Goal: Task Accomplishment & Management: Manage account settings

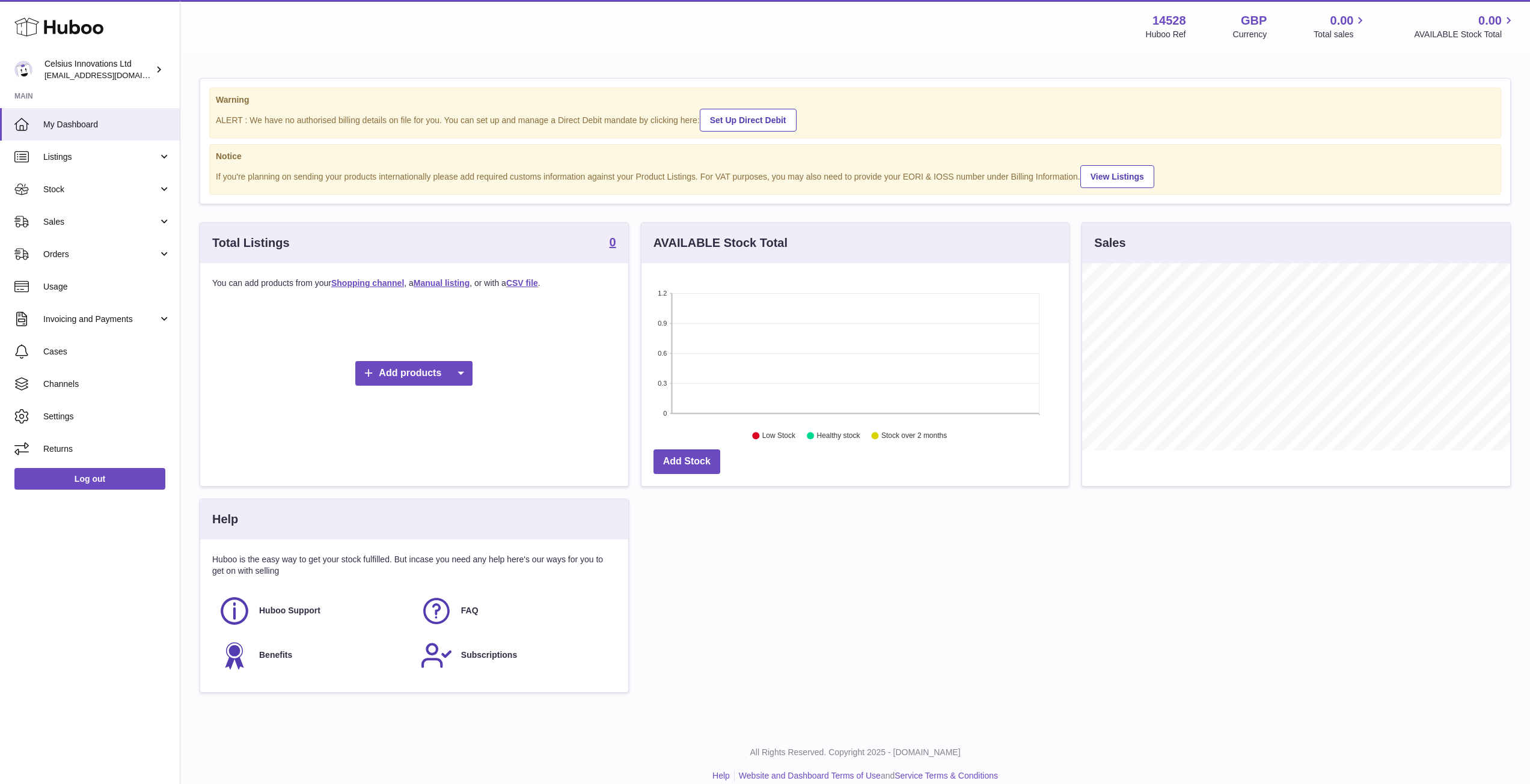
scroll to position [187, 427]
click at [797, 539] on div "Total Listings 0 You can add products from your Shopping channel , a Manual lis…" at bounding box center [855, 464] width 1323 height 483
click at [1190, 548] on div "Total Listings 0 You can add products from your Shopping channel , a Manual lis…" at bounding box center [855, 464] width 1323 height 483
drag, startPoint x: 1252, startPoint y: 680, endPoint x: 1168, endPoint y: 670, distance: 84.6
click at [1251, 680] on div "Total Listings 0 You can add products from your Shopping channel , a Manual lis…" at bounding box center [855, 464] width 1323 height 483
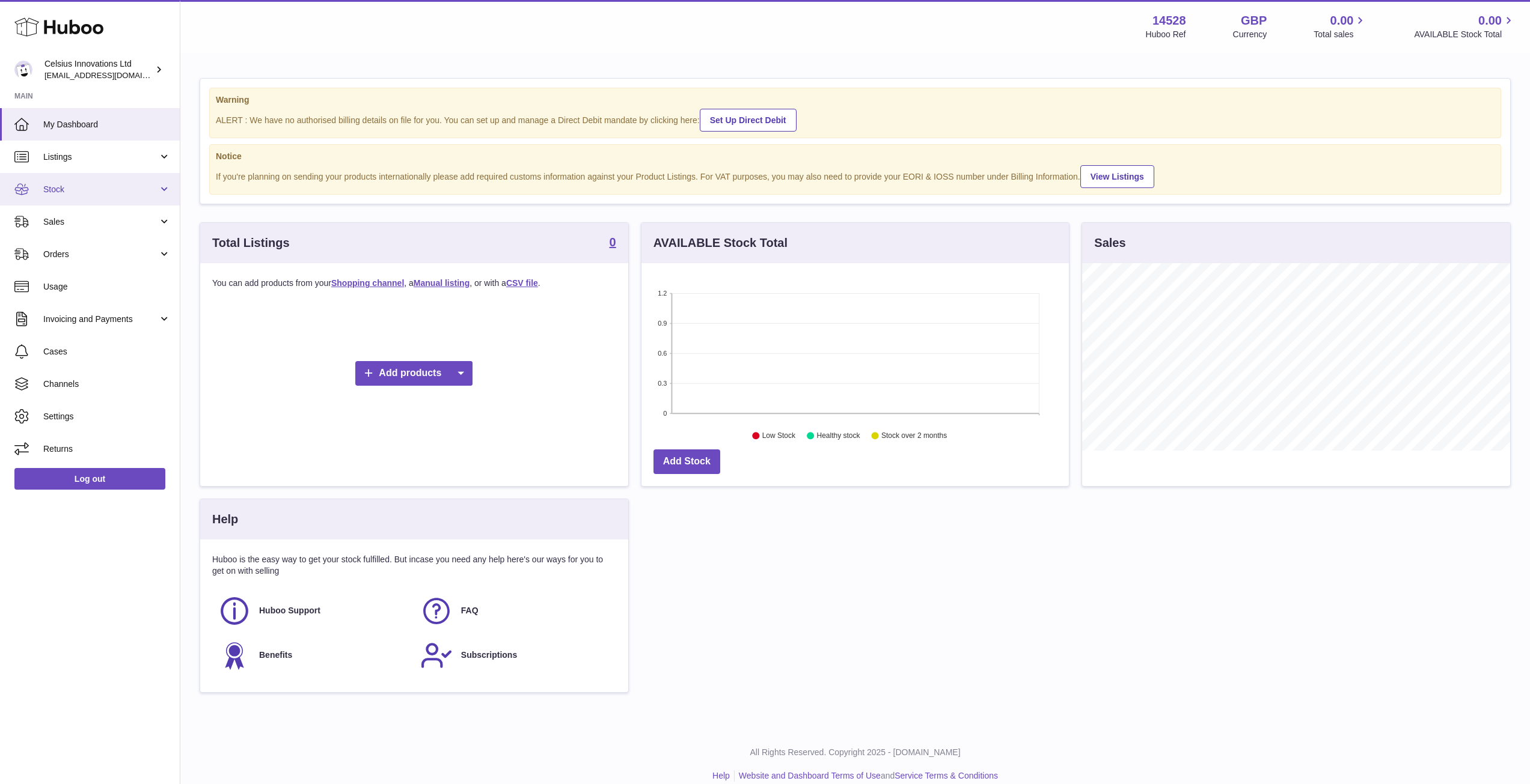
click at [166, 192] on link "Stock" at bounding box center [90, 190] width 180 height 32
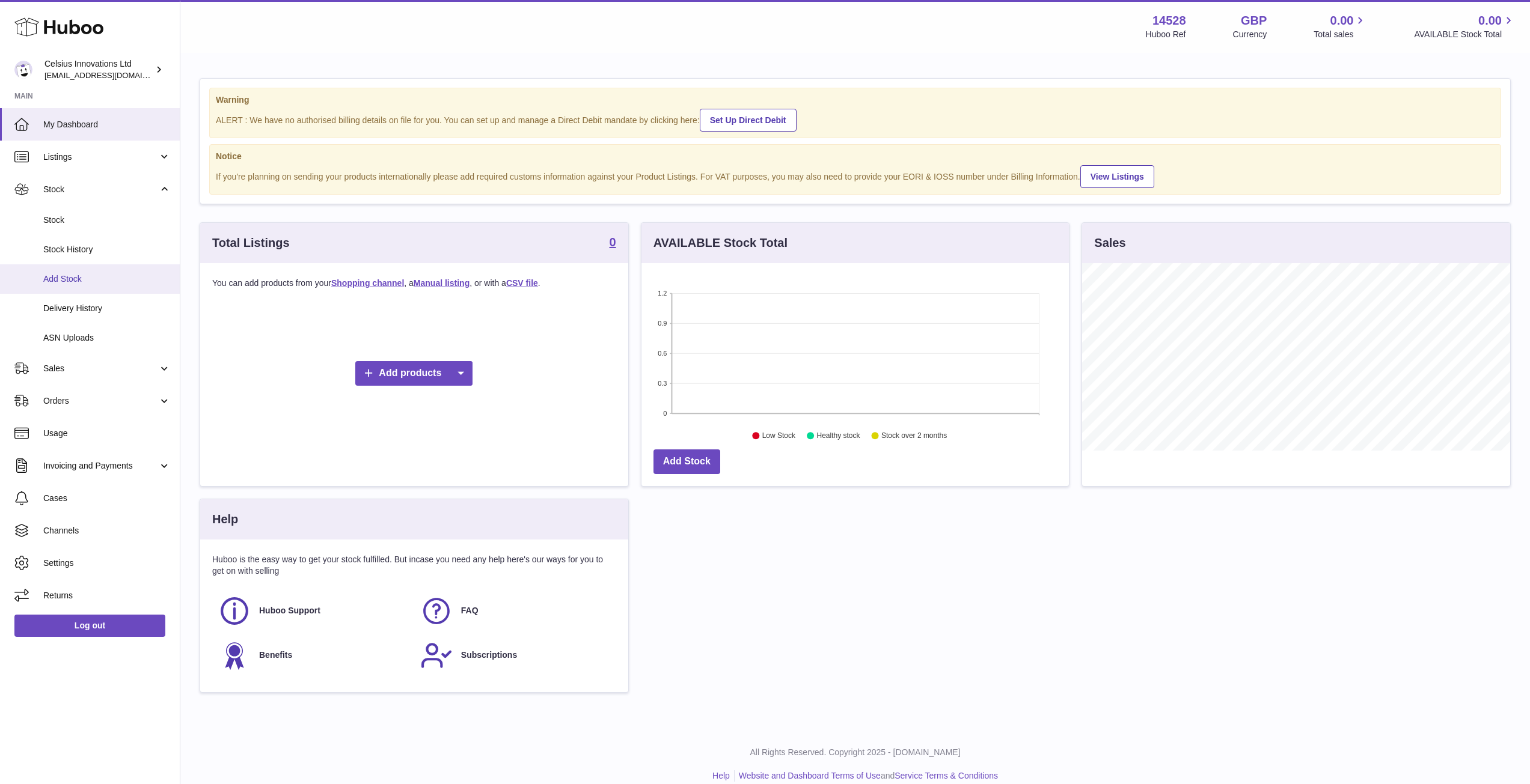
click at [64, 286] on link "Add Stock" at bounding box center [90, 279] width 180 height 29
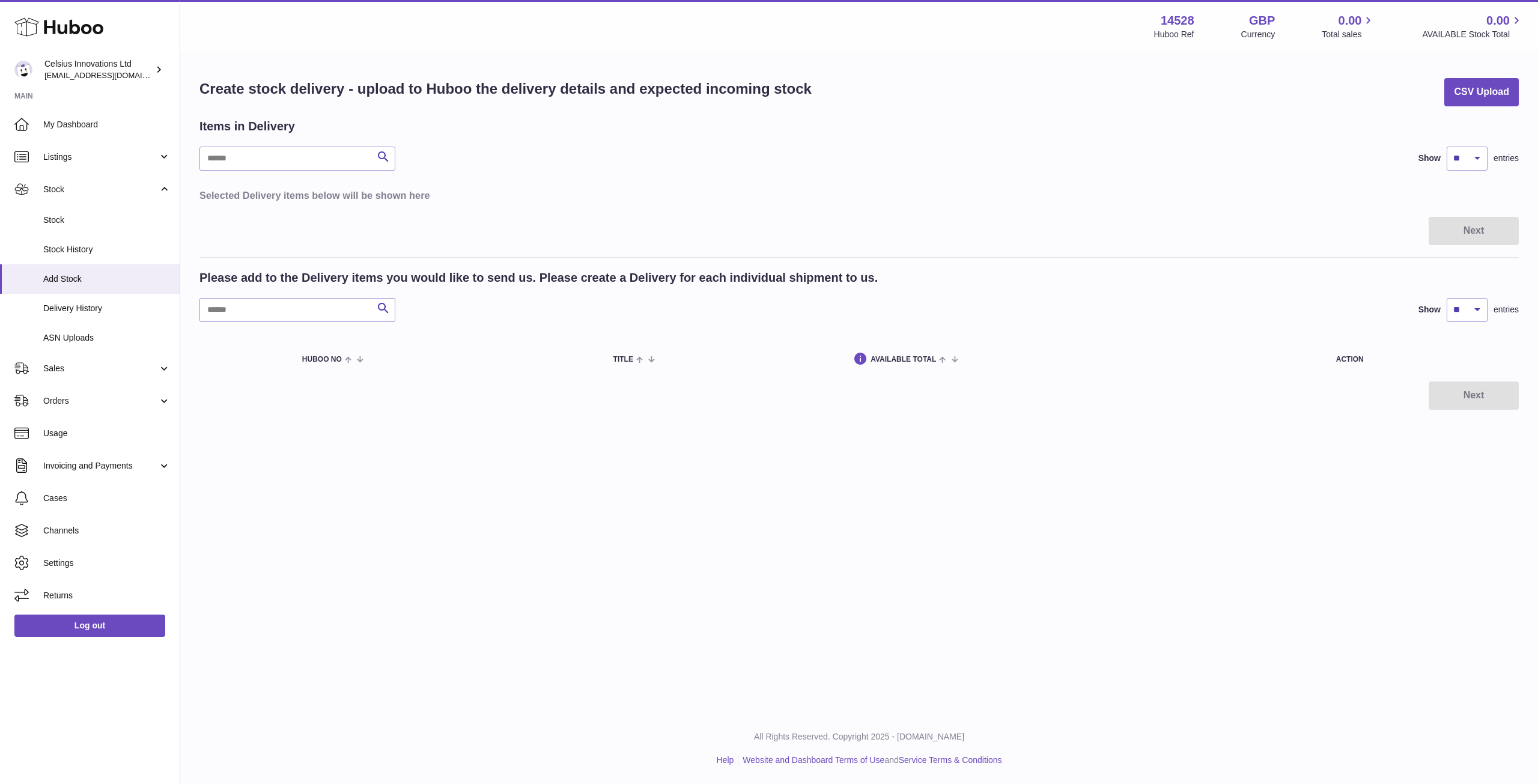
click at [777, 454] on div "Menu Huboo 14528 Huboo Ref GBP Currency 0.00 Total sales 0.00 AVAILABLE Stock T…" at bounding box center [859, 356] width 1358 height 713
click at [74, 157] on span "Listings" at bounding box center [101, 157] width 115 height 12
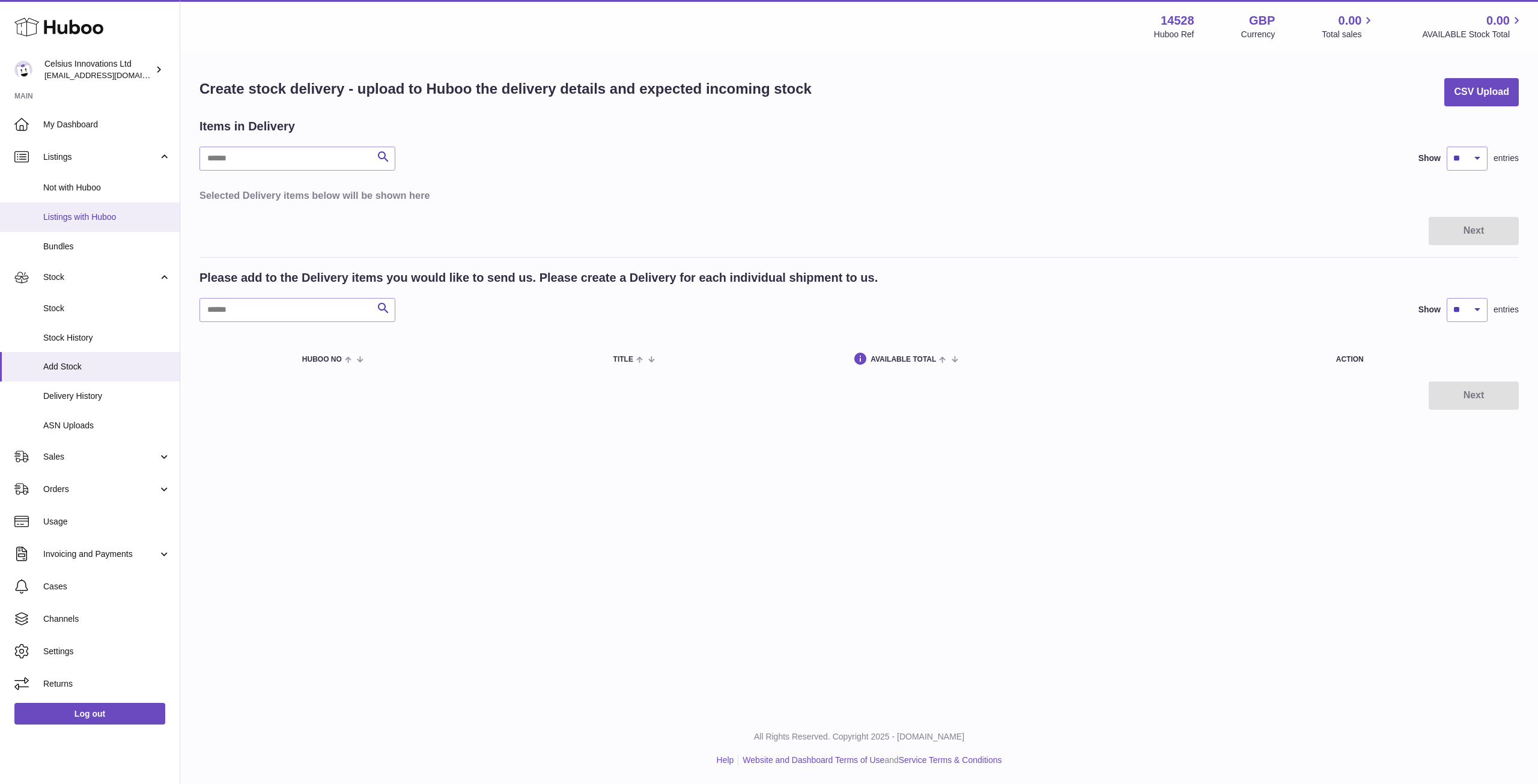
click at [63, 218] on span "Listings with Huboo" at bounding box center [107, 217] width 127 height 12
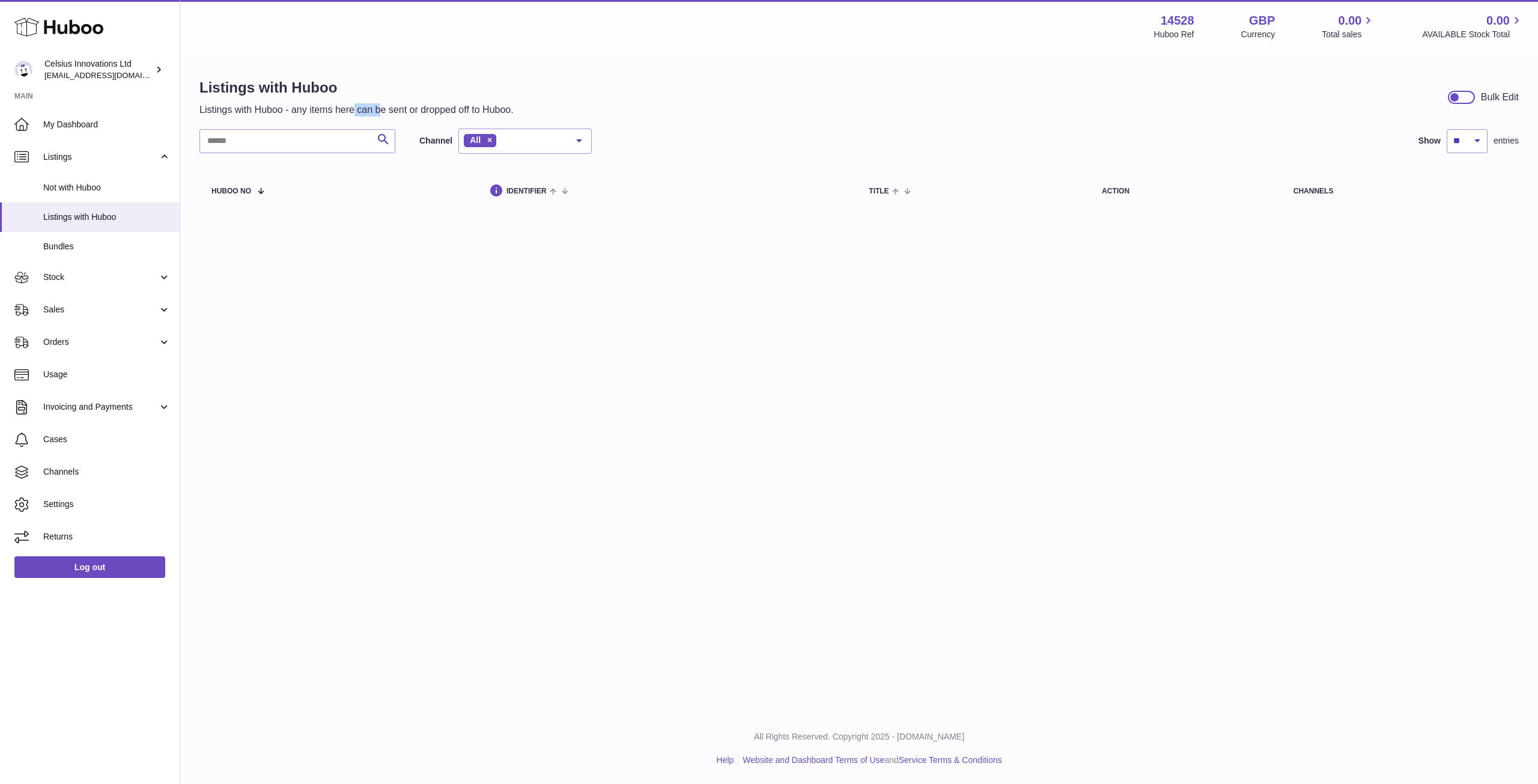
drag, startPoint x: 380, startPoint y: 108, endPoint x: 354, endPoint y: 109, distance: 26.0
click at [354, 109] on p "Listings with Huboo - any items here can be sent or dropped off to Huboo." at bounding box center [356, 110] width 315 height 13
click at [355, 109] on p "Listings with Huboo - any items here can be sent or dropped off to Huboo." at bounding box center [356, 110] width 315 height 13
click at [833, 337] on div "Menu Huboo 14528 Huboo Ref GBP Currency 0.00 Total sales 0.00 AVAILABLE Stock T…" at bounding box center [859, 356] width 1358 height 713
click at [73, 129] on span "My Dashboard" at bounding box center [107, 125] width 127 height 12
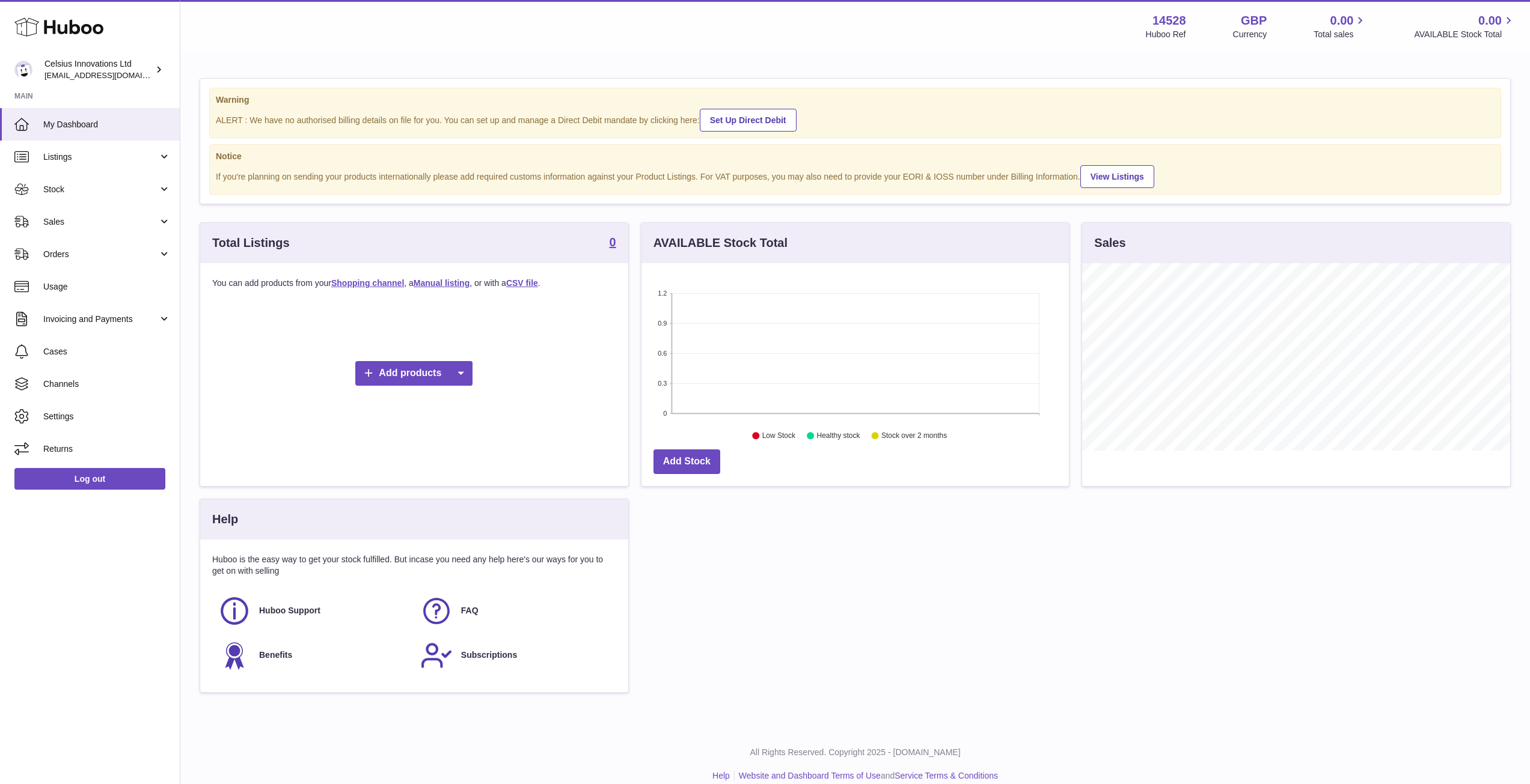
scroll to position [187, 427]
drag, startPoint x: 1187, startPoint y: 18, endPoint x: 1151, endPoint y: 16, distance: 36.1
click at [1151, 16] on div "14528 Huboo Ref GBP Currency 0.00 Total sales 0.00 AVAILABLE Stock Total" at bounding box center [1331, 26] width 370 height 28
copy strong "14528"
click at [838, 575] on div "Total Listings 0 You can add products from your Shopping channel , a Manual lis…" at bounding box center [855, 464] width 1323 height 483
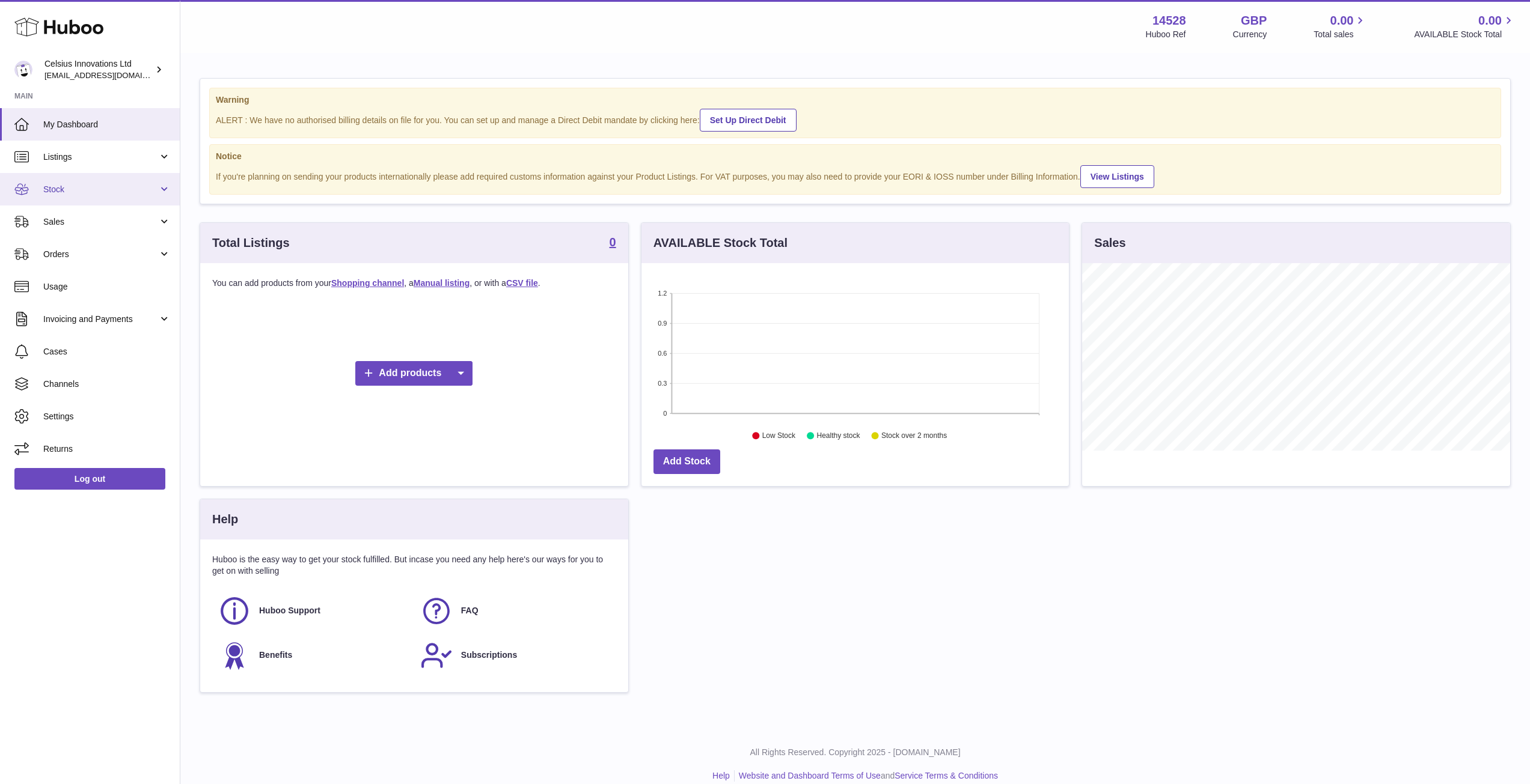
click at [69, 187] on span "Stock" at bounding box center [101, 190] width 115 height 12
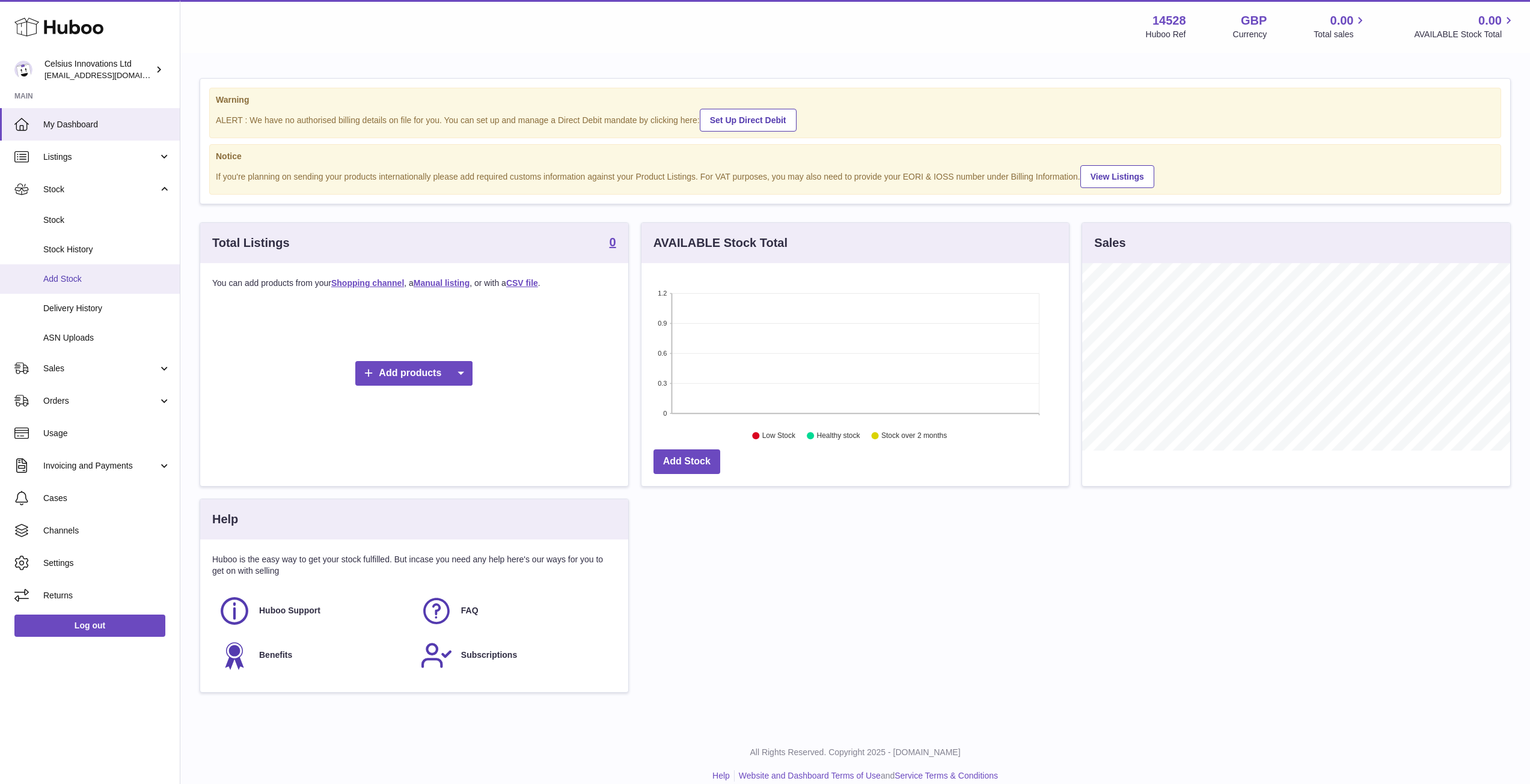
click at [64, 276] on span "Add Stock" at bounding box center [107, 279] width 127 height 12
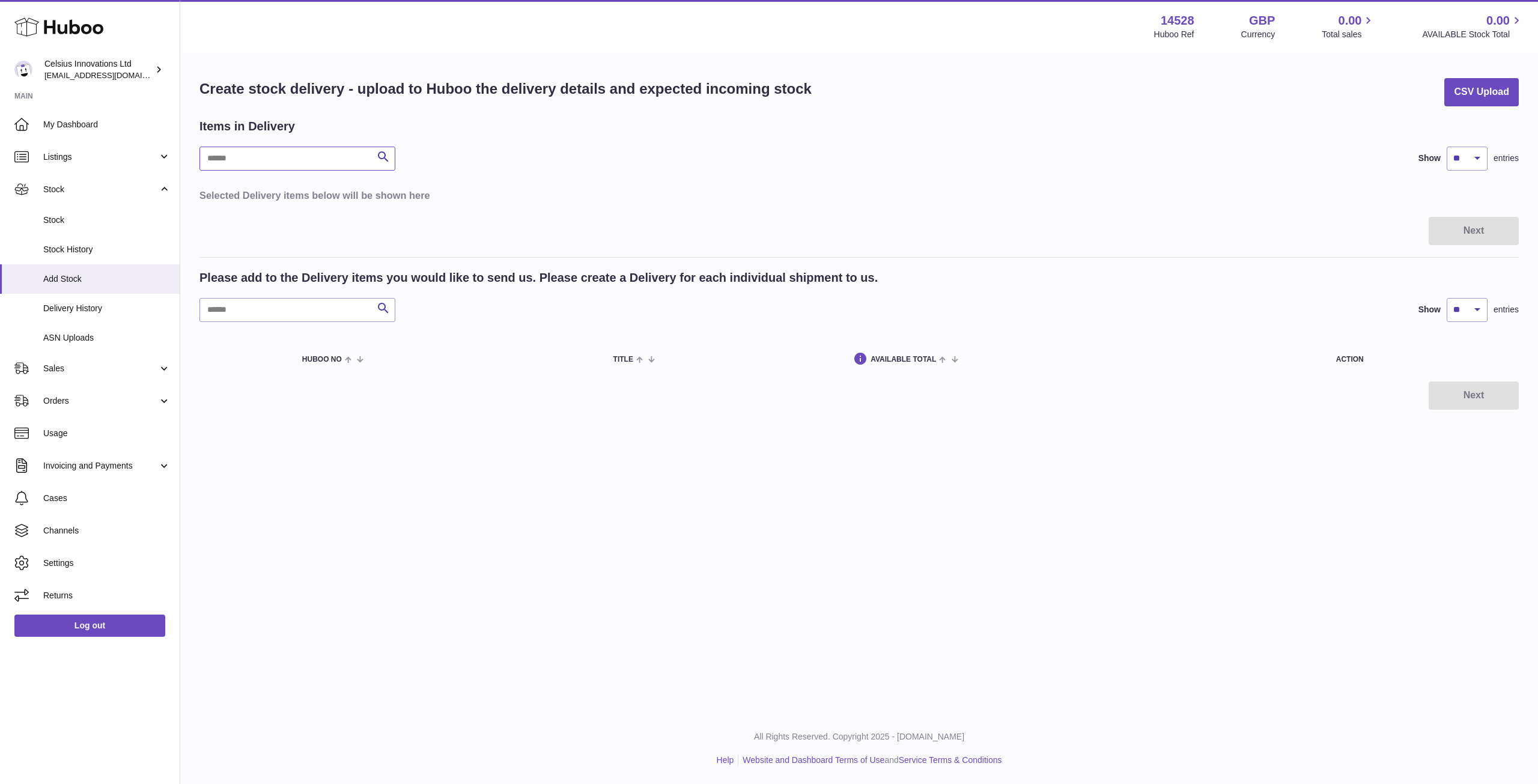
click at [261, 157] on input "text" at bounding box center [297, 159] width 196 height 24
click at [63, 121] on span "My Dashboard" at bounding box center [107, 125] width 127 height 12
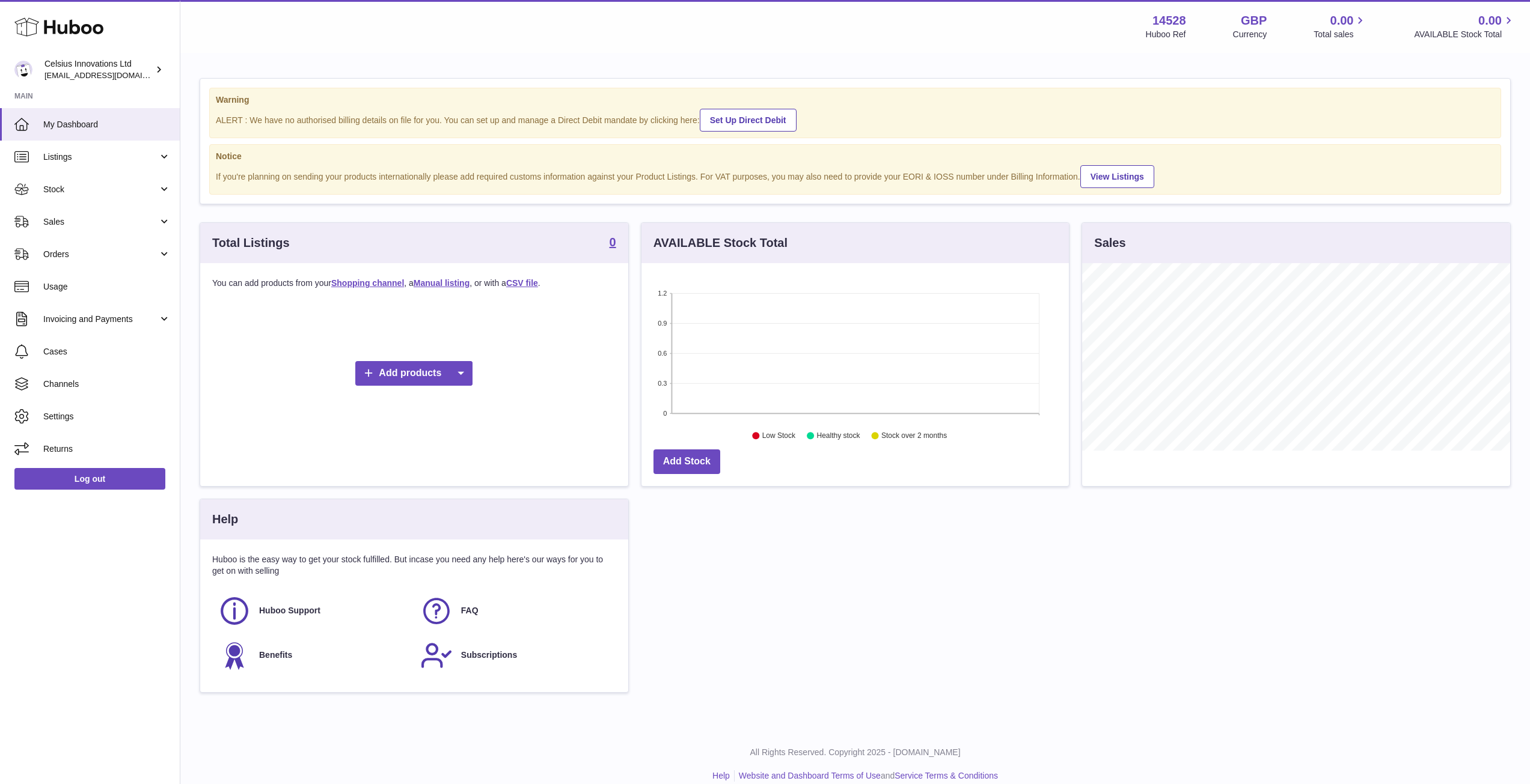
click at [398, 387] on div "Add products" at bounding box center [415, 373] width 404 height 145
click at [397, 381] on link "Add products" at bounding box center [413, 373] width 117 height 25
click at [485, 428] on link "Manual listing" at bounding box center [482, 428] width 90 height 26
click at [461, 595] on link "FAQ" at bounding box center [515, 611] width 190 height 32
click at [97, 130] on link "My Dashboard" at bounding box center [90, 124] width 180 height 32
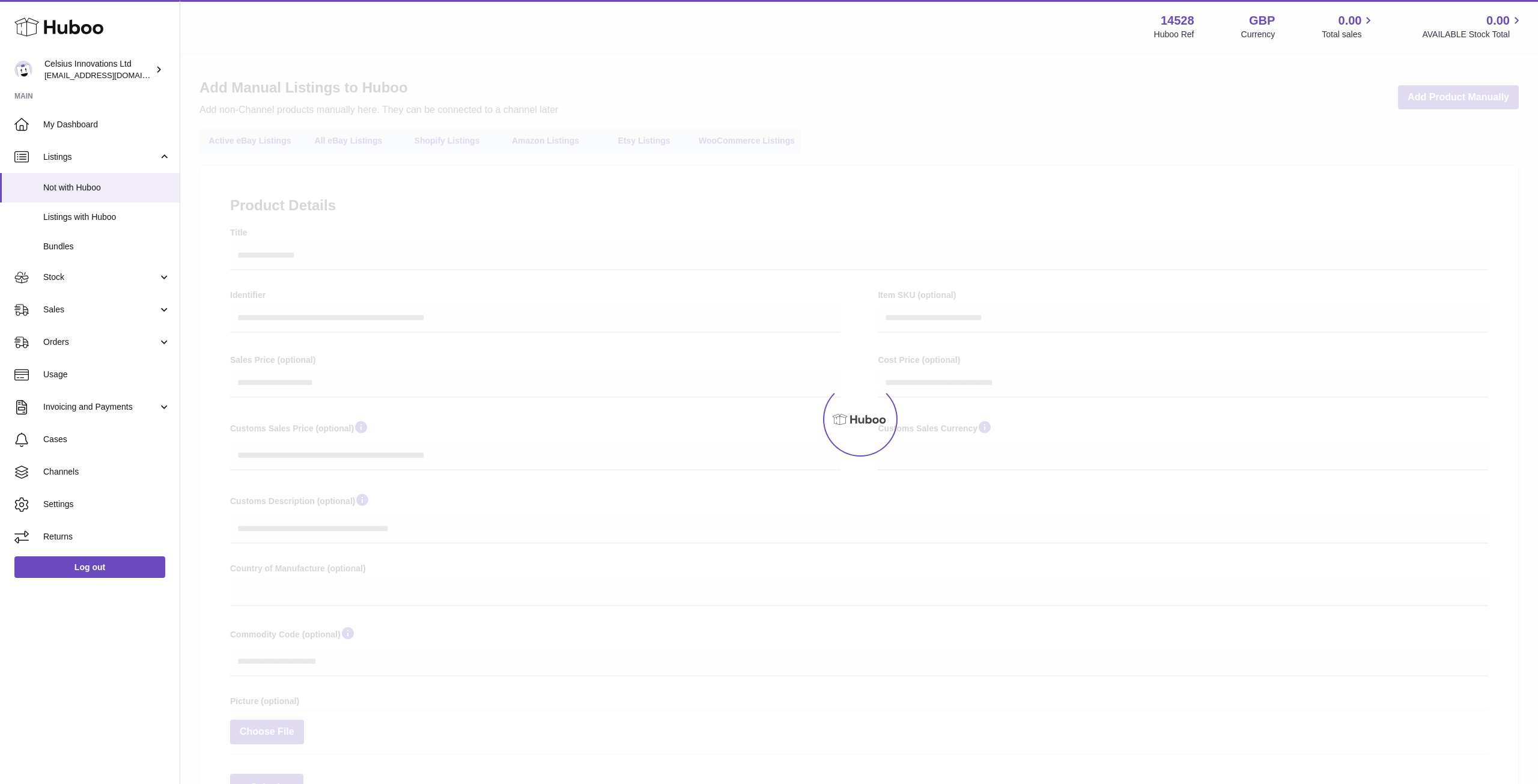
select select
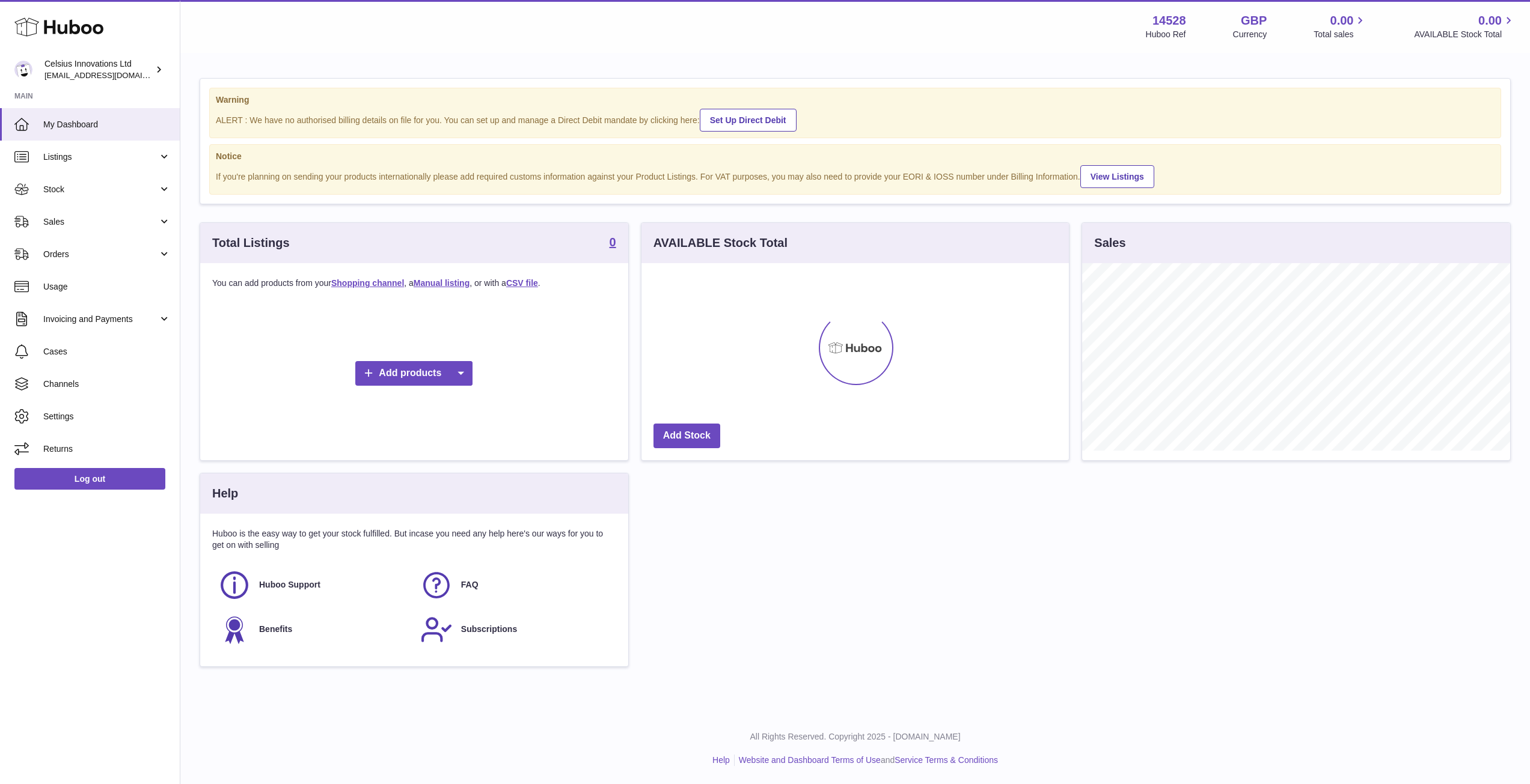
scroll to position [600673, 600803]
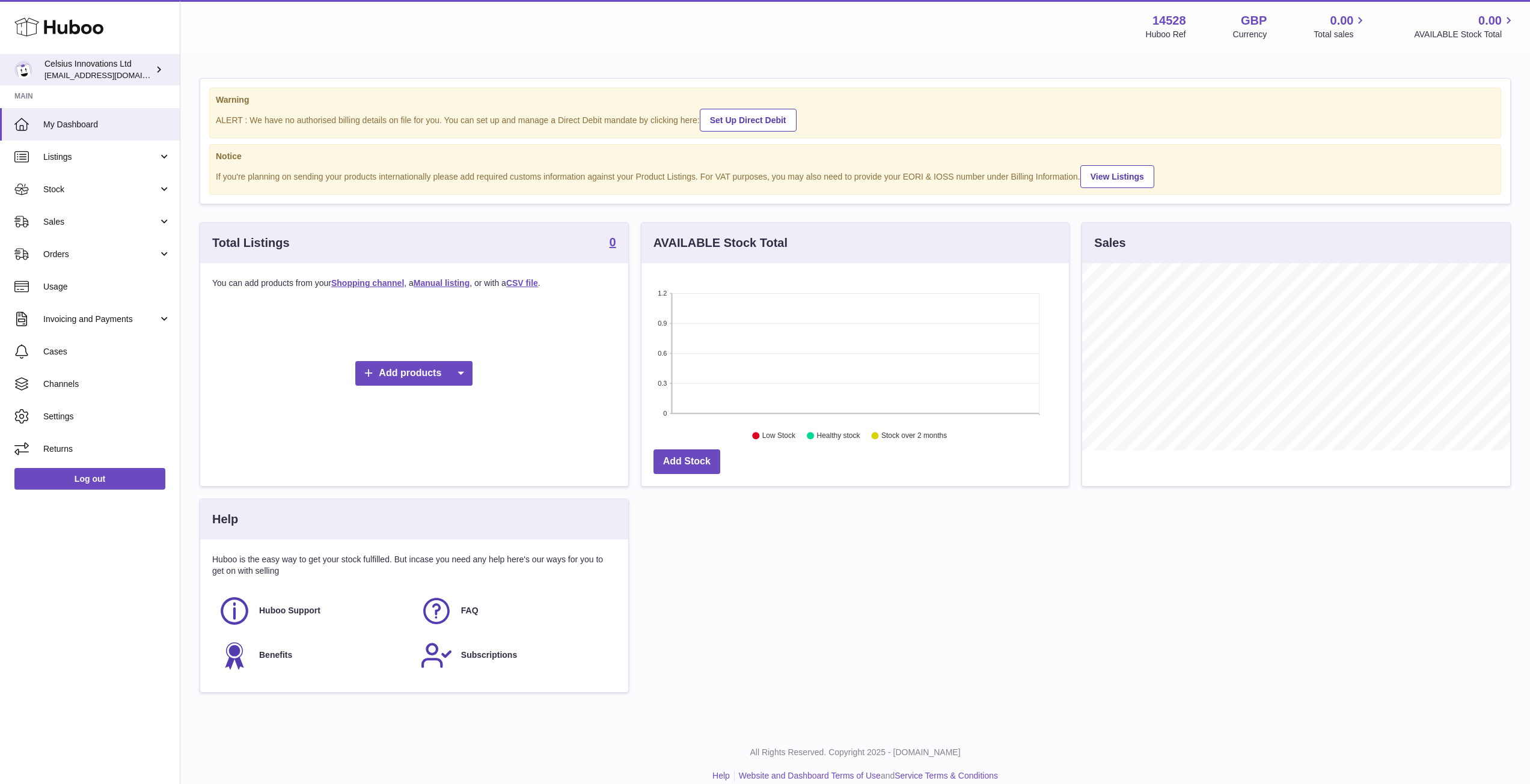
click at [168, 76] on link "Celsius Innovations Ltd [EMAIL_ADDRESS][DOMAIN_NAME]" at bounding box center [90, 70] width 180 height 32
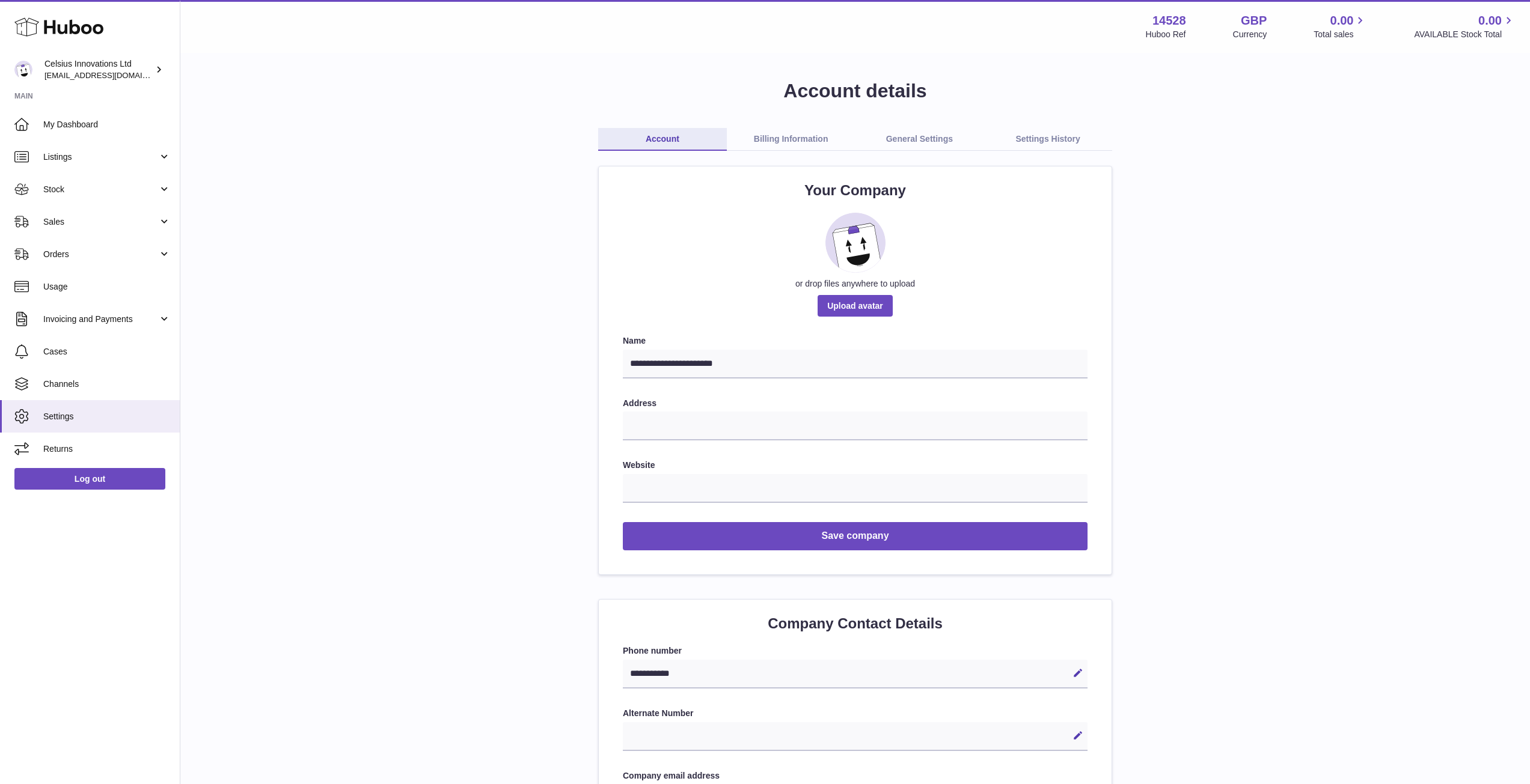
click at [1169, 26] on strong "14528" at bounding box center [1170, 21] width 34 height 16
click at [906, 130] on link "General Settings" at bounding box center [920, 139] width 129 height 23
click at [761, 130] on link "Billing Information" at bounding box center [791, 139] width 129 height 23
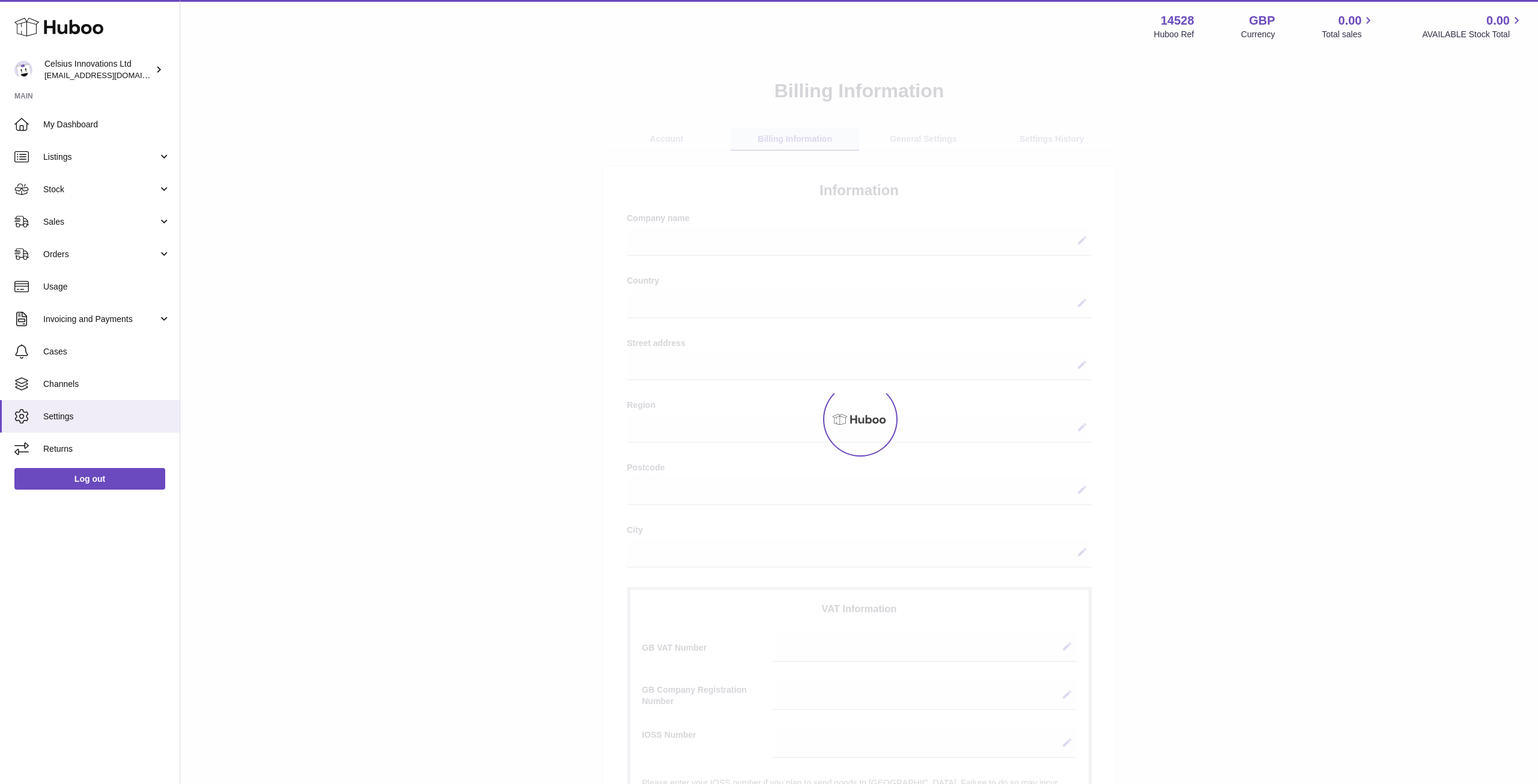
select select
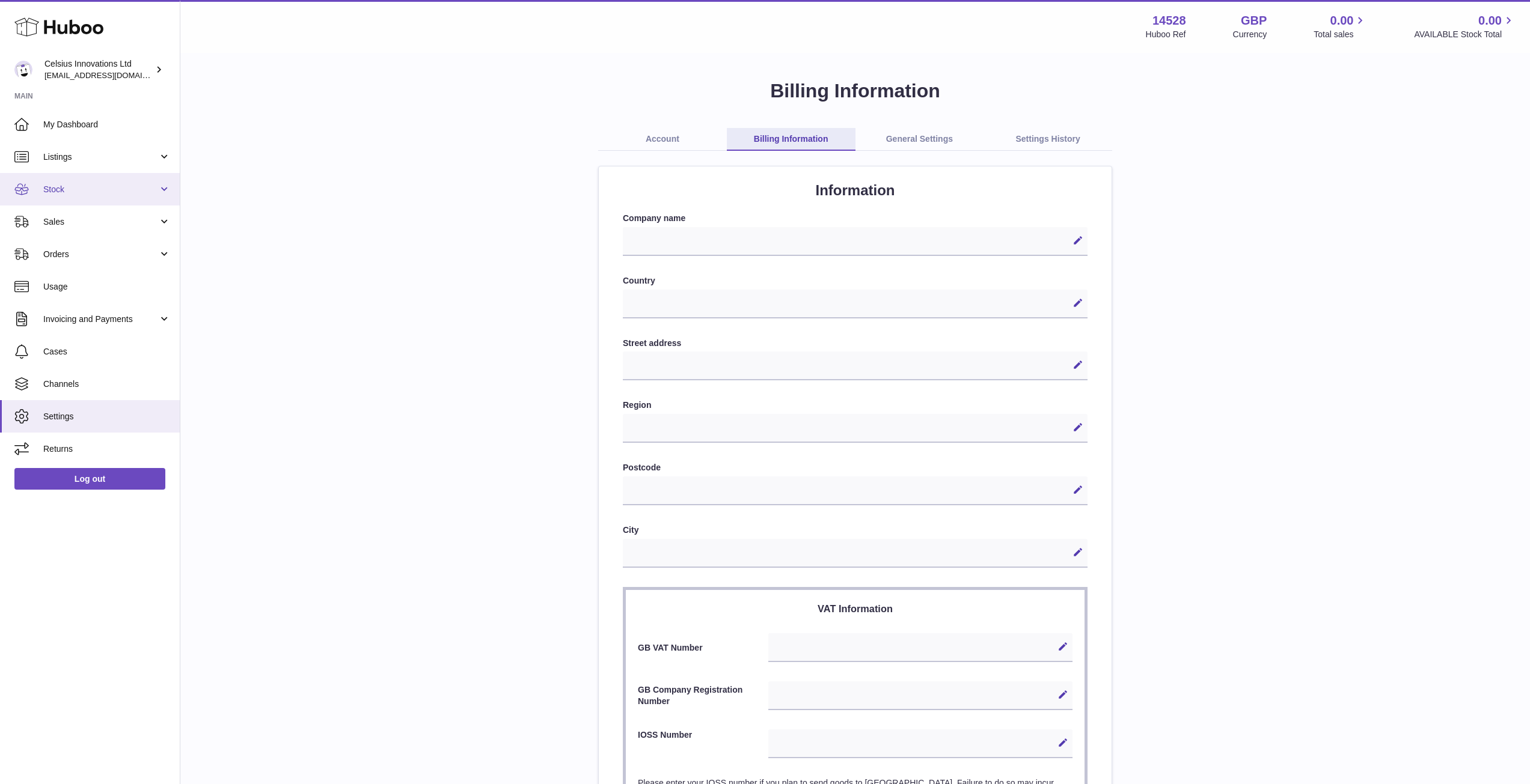
click at [60, 195] on link "Stock" at bounding box center [90, 190] width 180 height 32
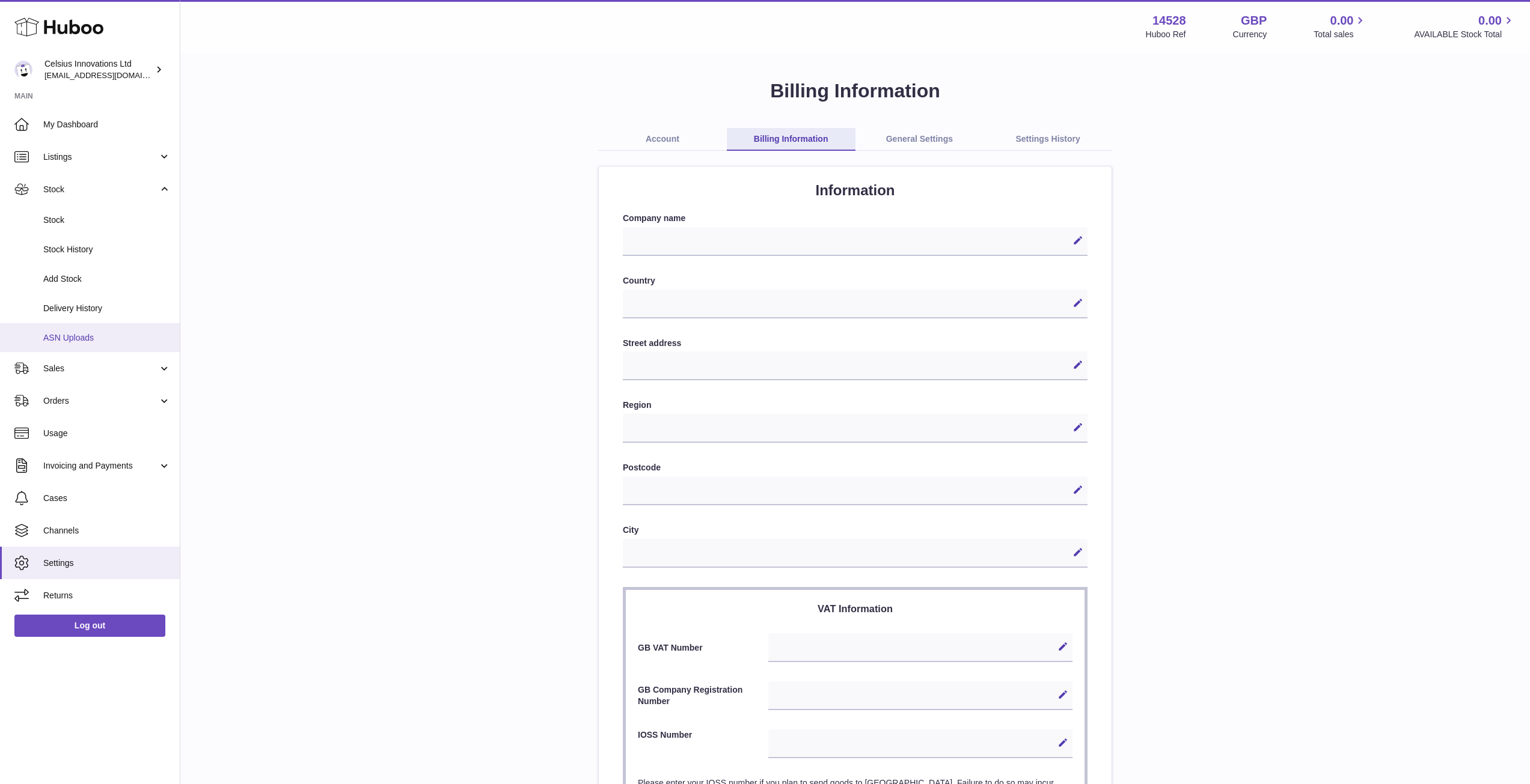
click at [61, 336] on span "ASN Uploads" at bounding box center [107, 338] width 127 height 12
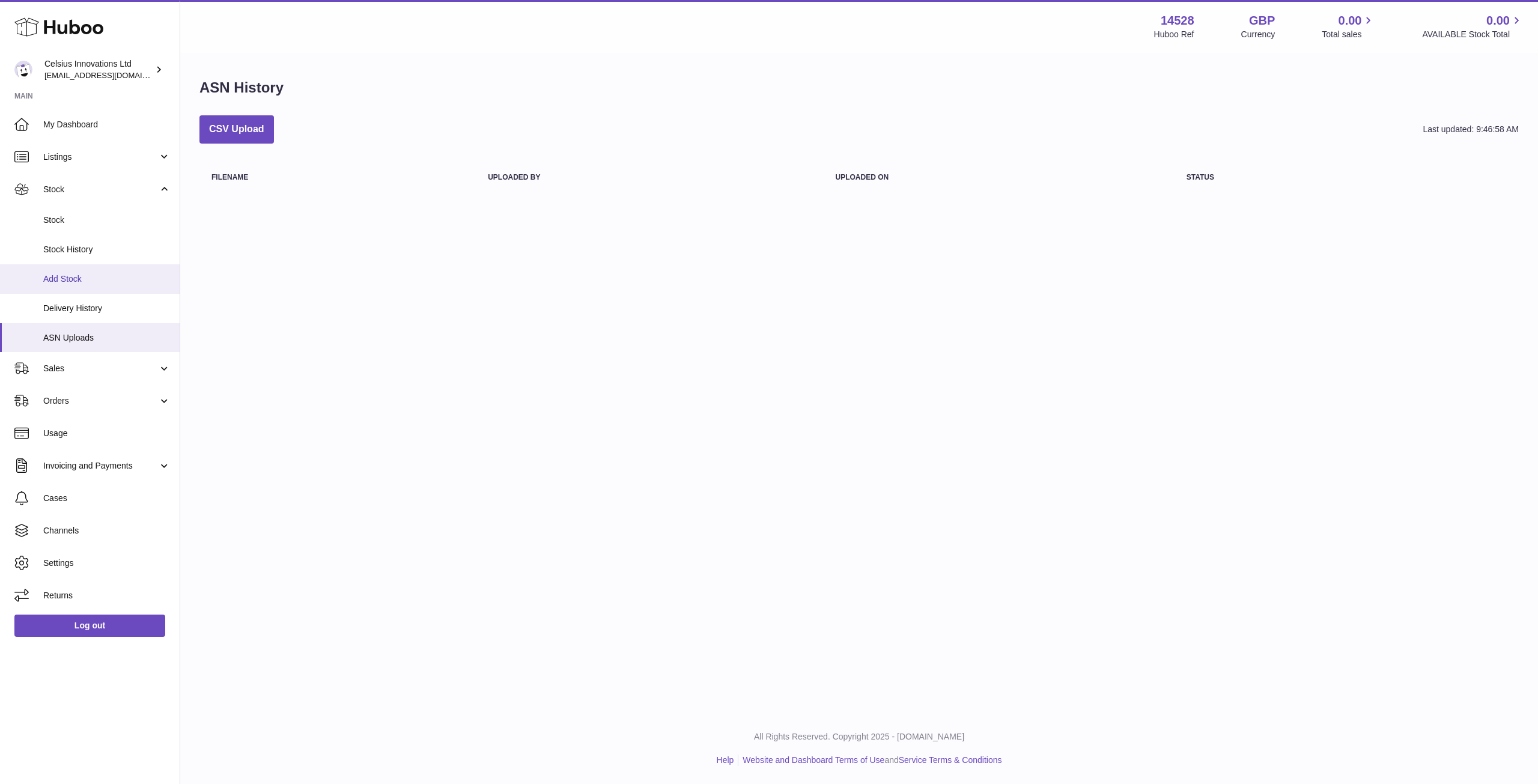
click at [69, 281] on span "Add Stock" at bounding box center [107, 279] width 127 height 12
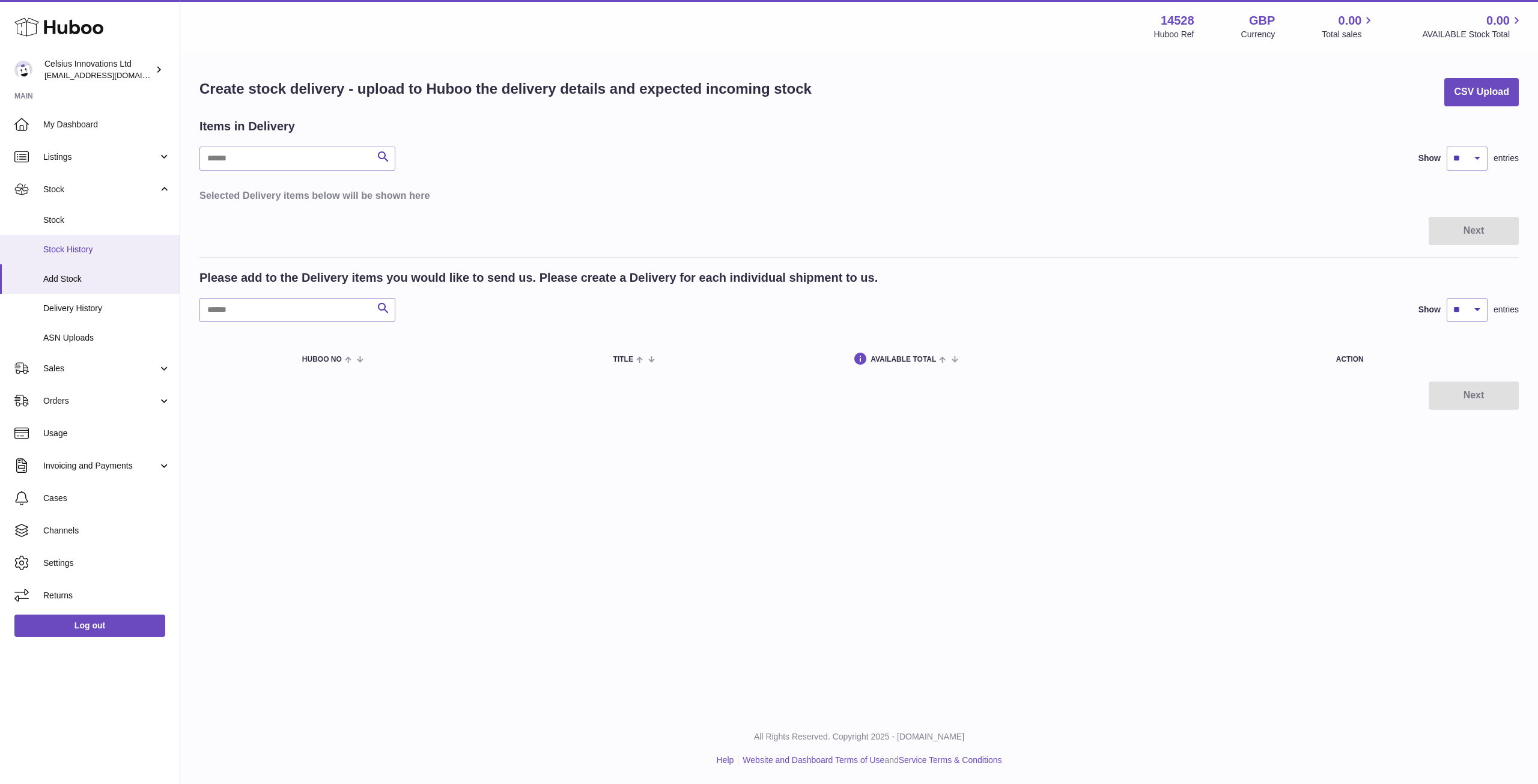
click at [63, 245] on span "Stock History" at bounding box center [107, 250] width 127 height 12
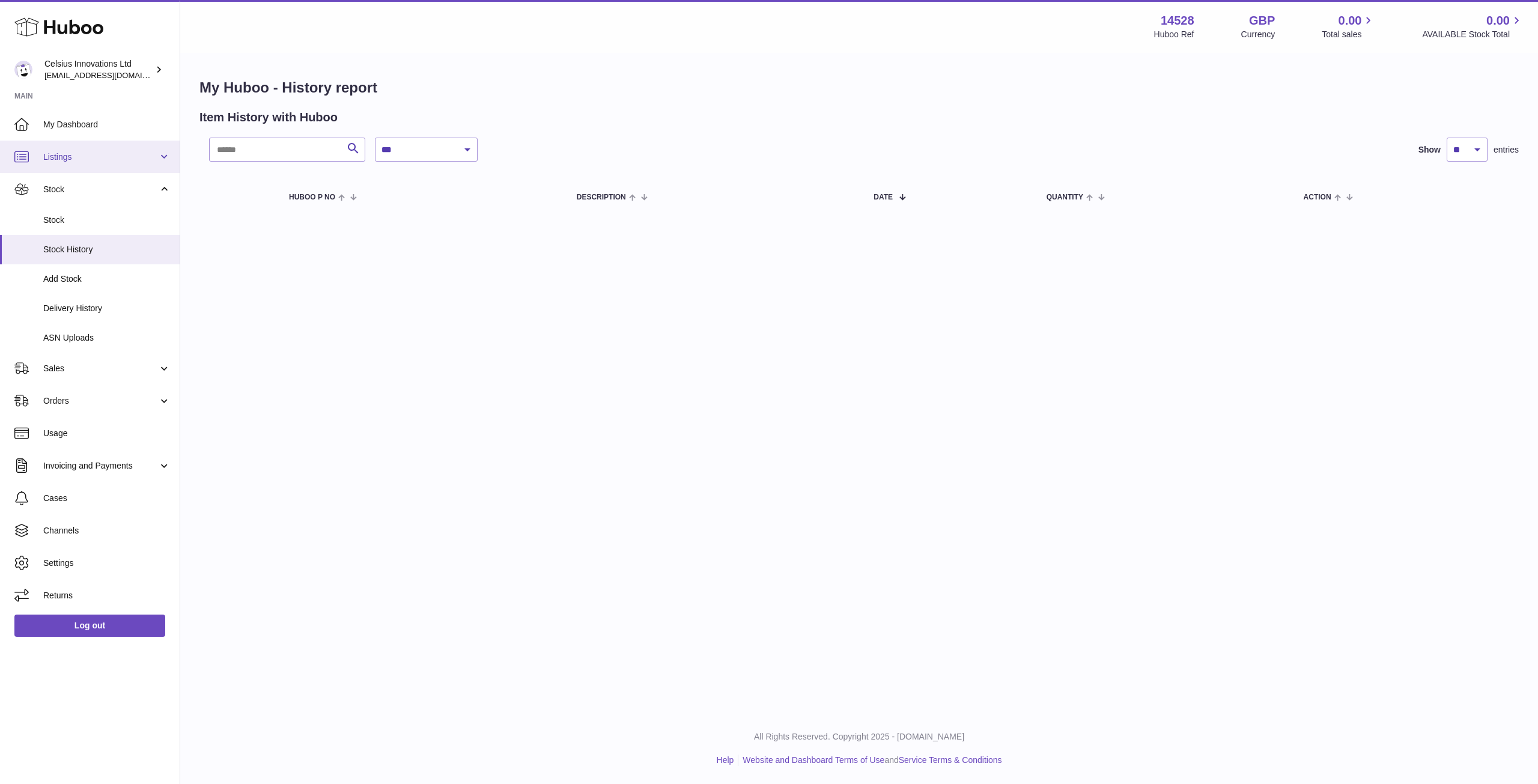
click at [54, 152] on span "Listings" at bounding box center [101, 157] width 115 height 12
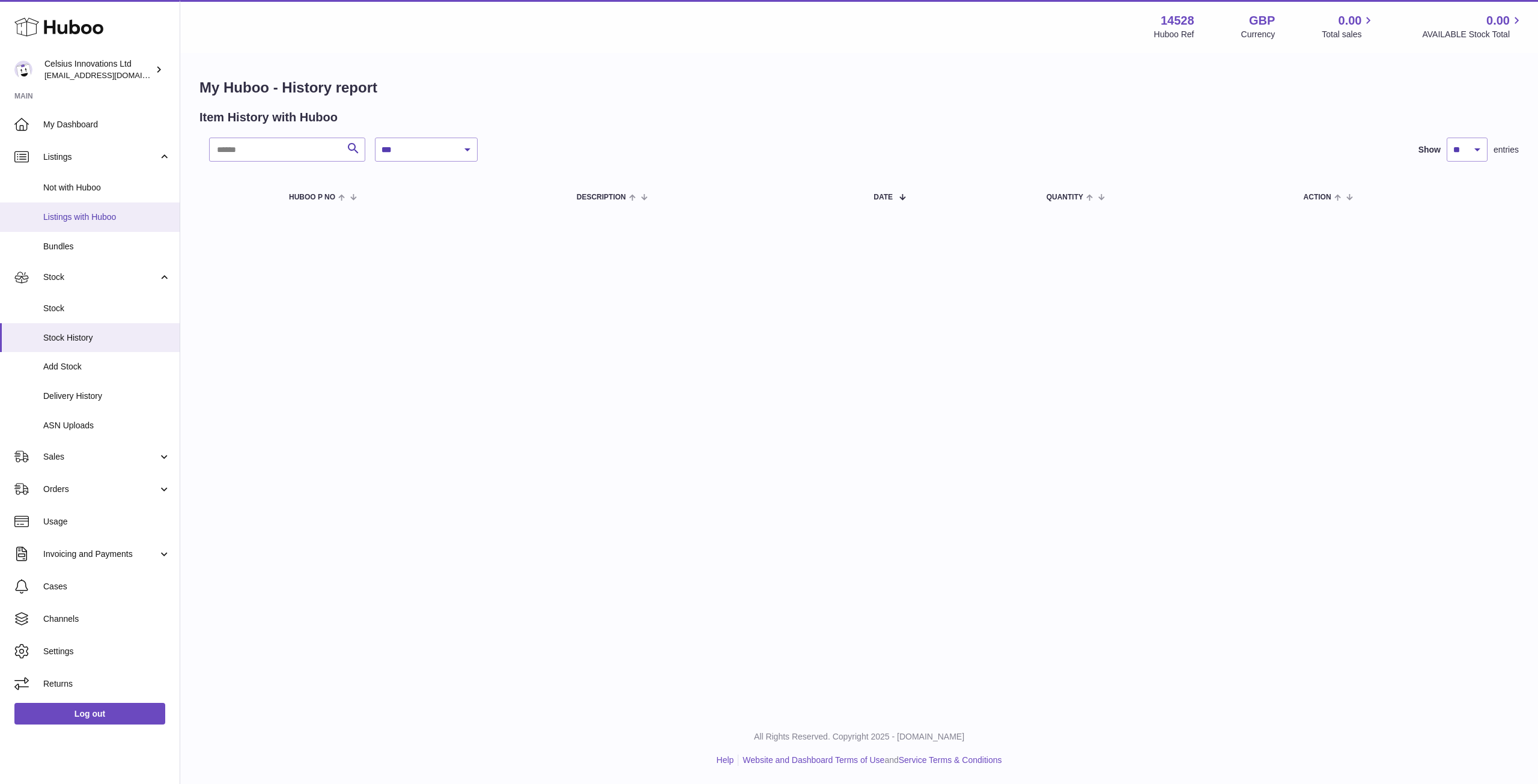
click at [57, 221] on span "Listings with Huboo" at bounding box center [107, 217] width 127 height 12
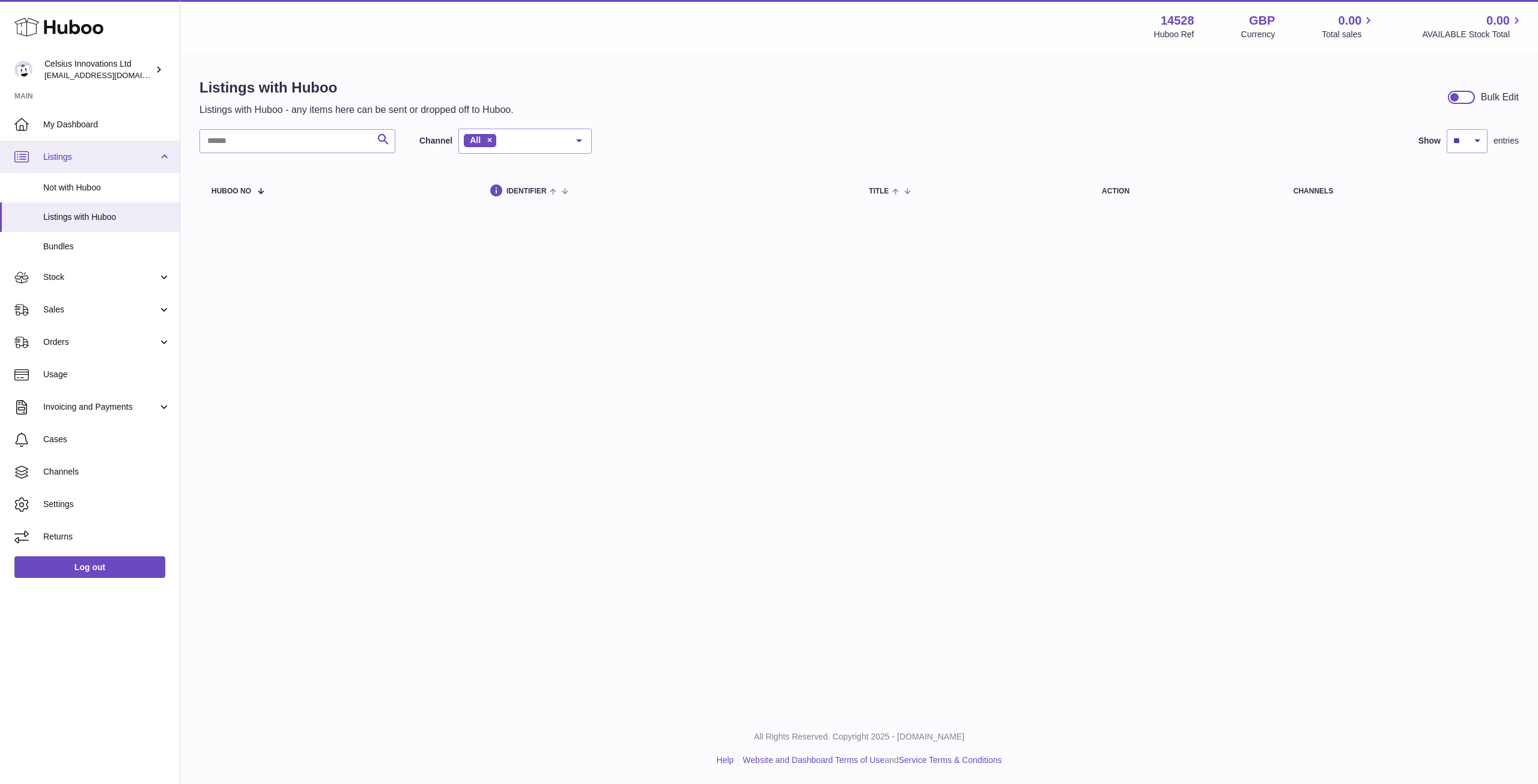
click at [65, 160] on span "Listings" at bounding box center [101, 157] width 115 height 12
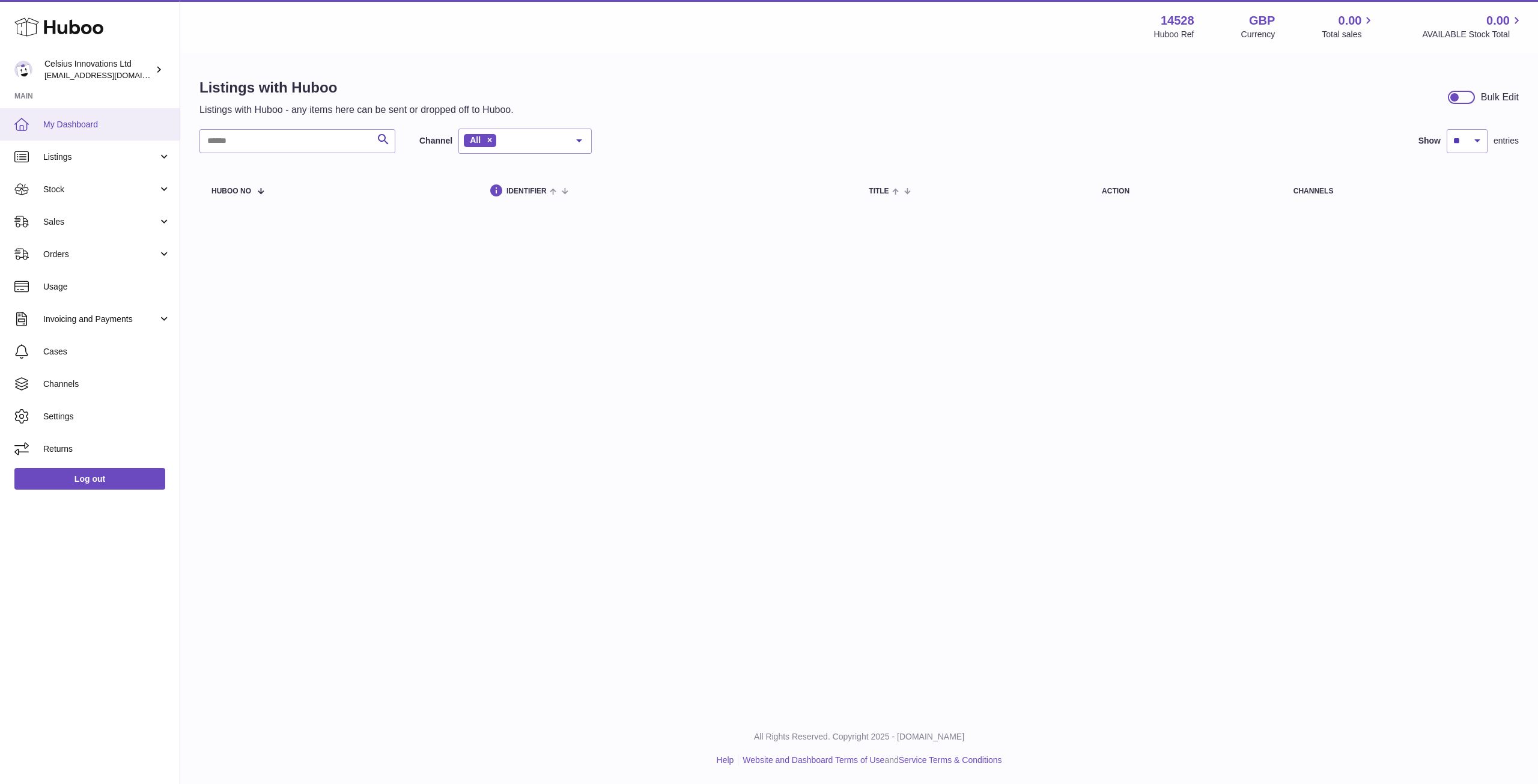
click at [78, 123] on span "My Dashboard" at bounding box center [107, 125] width 127 height 12
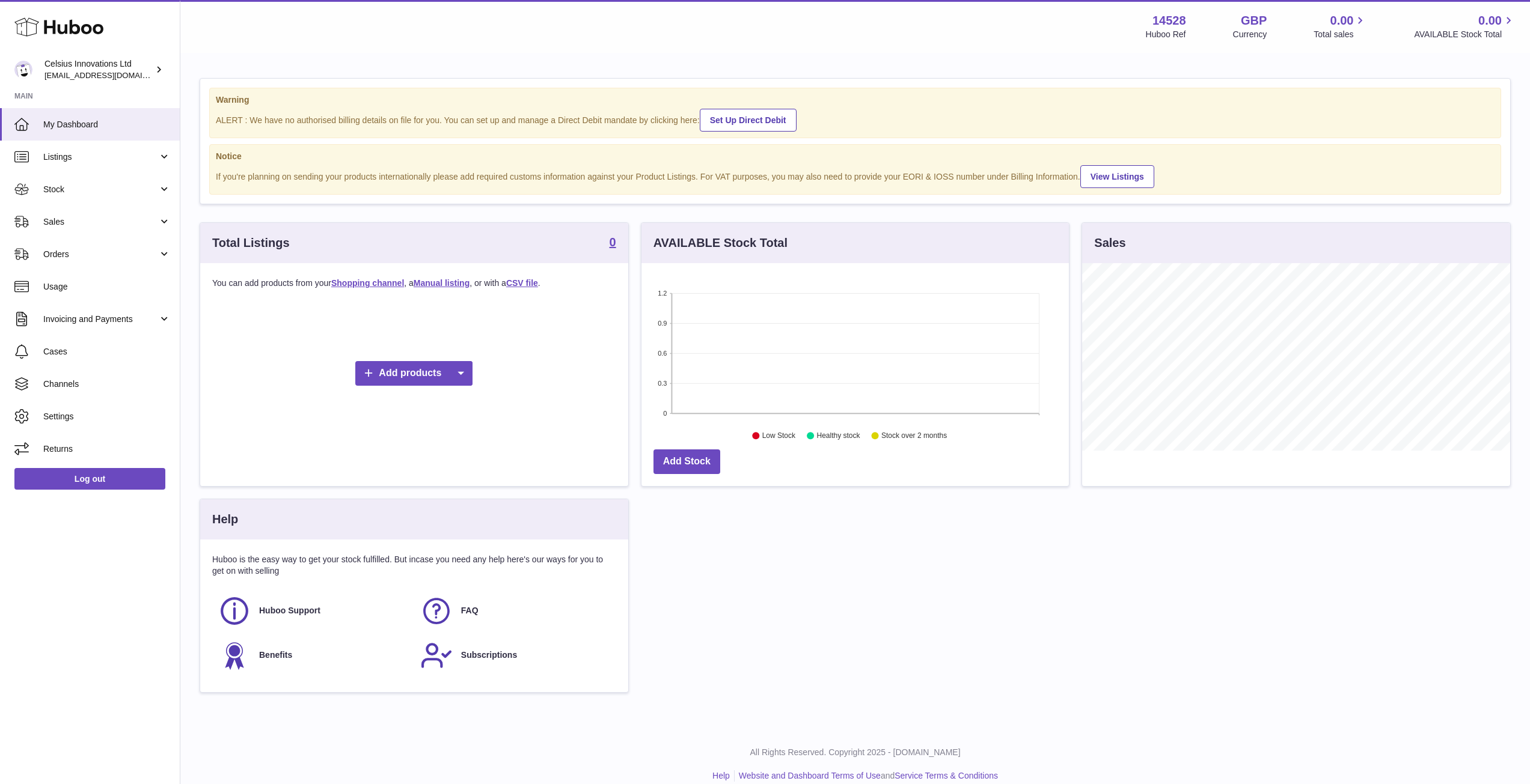
scroll to position [187, 427]
click at [1162, 21] on strong "14528" at bounding box center [1170, 21] width 34 height 16
click at [1165, 29] on div "14528 Huboo Ref" at bounding box center [1166, 26] width 40 height 28
click at [1165, 31] on div "Huboo Ref" at bounding box center [1166, 35] width 40 height 12
click at [1166, 32] on div "Huboo Ref" at bounding box center [1166, 35] width 40 height 12
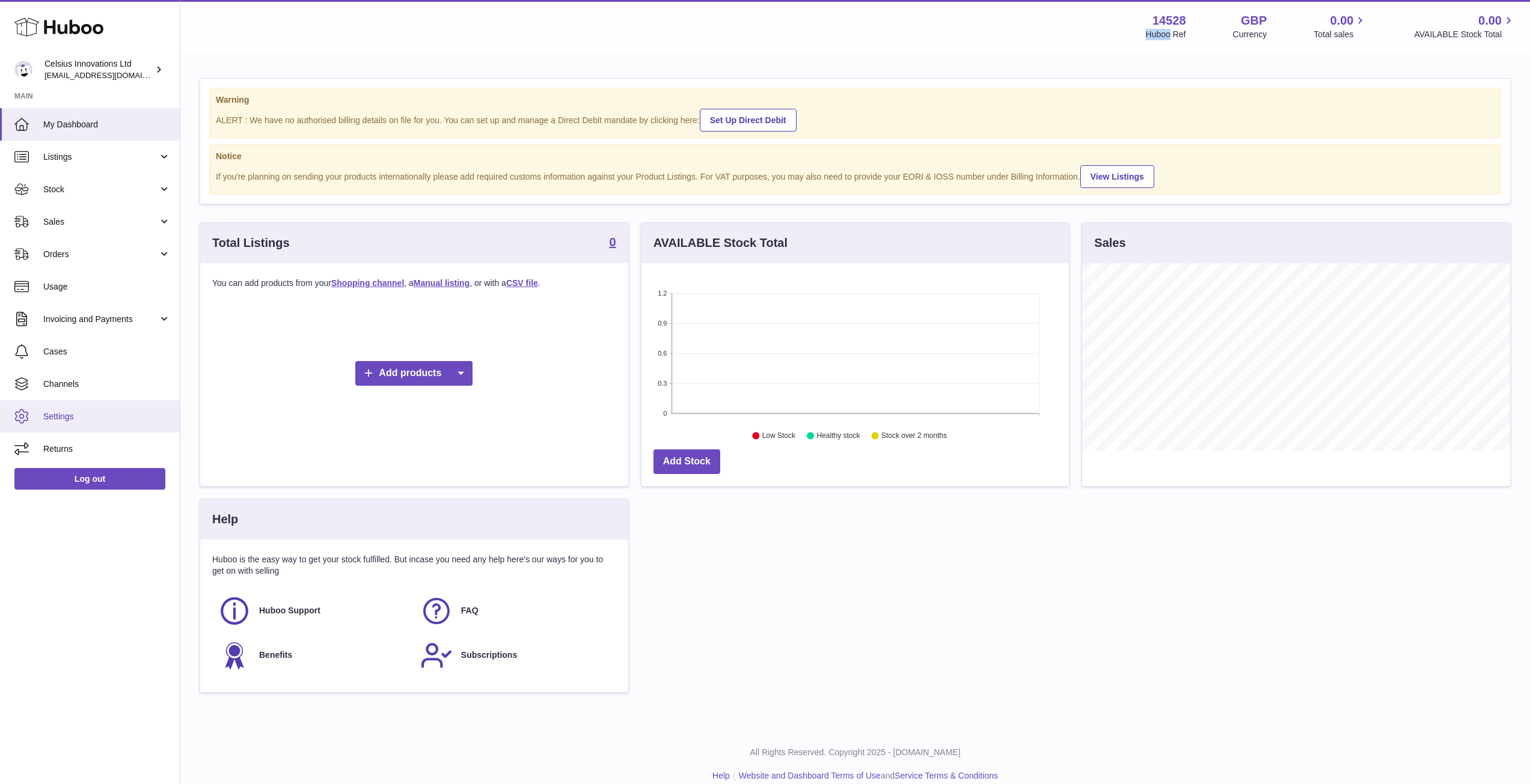
click at [62, 413] on span "Settings" at bounding box center [107, 417] width 127 height 12
click at [357, 15] on div "Menu Huboo 14528 Huboo Ref GBP Currency 0.00 Total sales 0.00 AVAILABLE Stock T…" at bounding box center [855, 26] width 1321 height 28
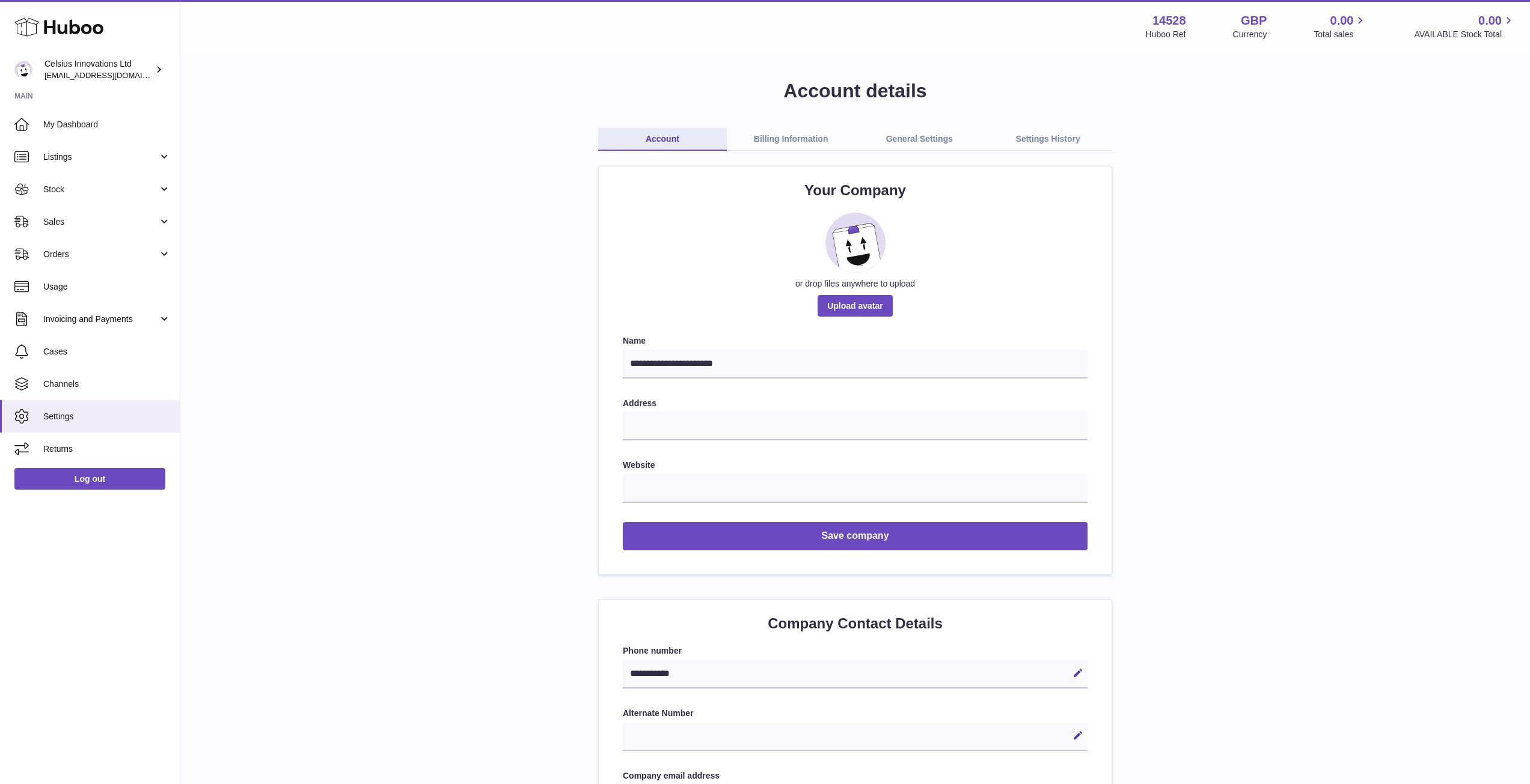
drag, startPoint x: 404, startPoint y: 181, endPoint x: 418, endPoint y: 215, distance: 36.8
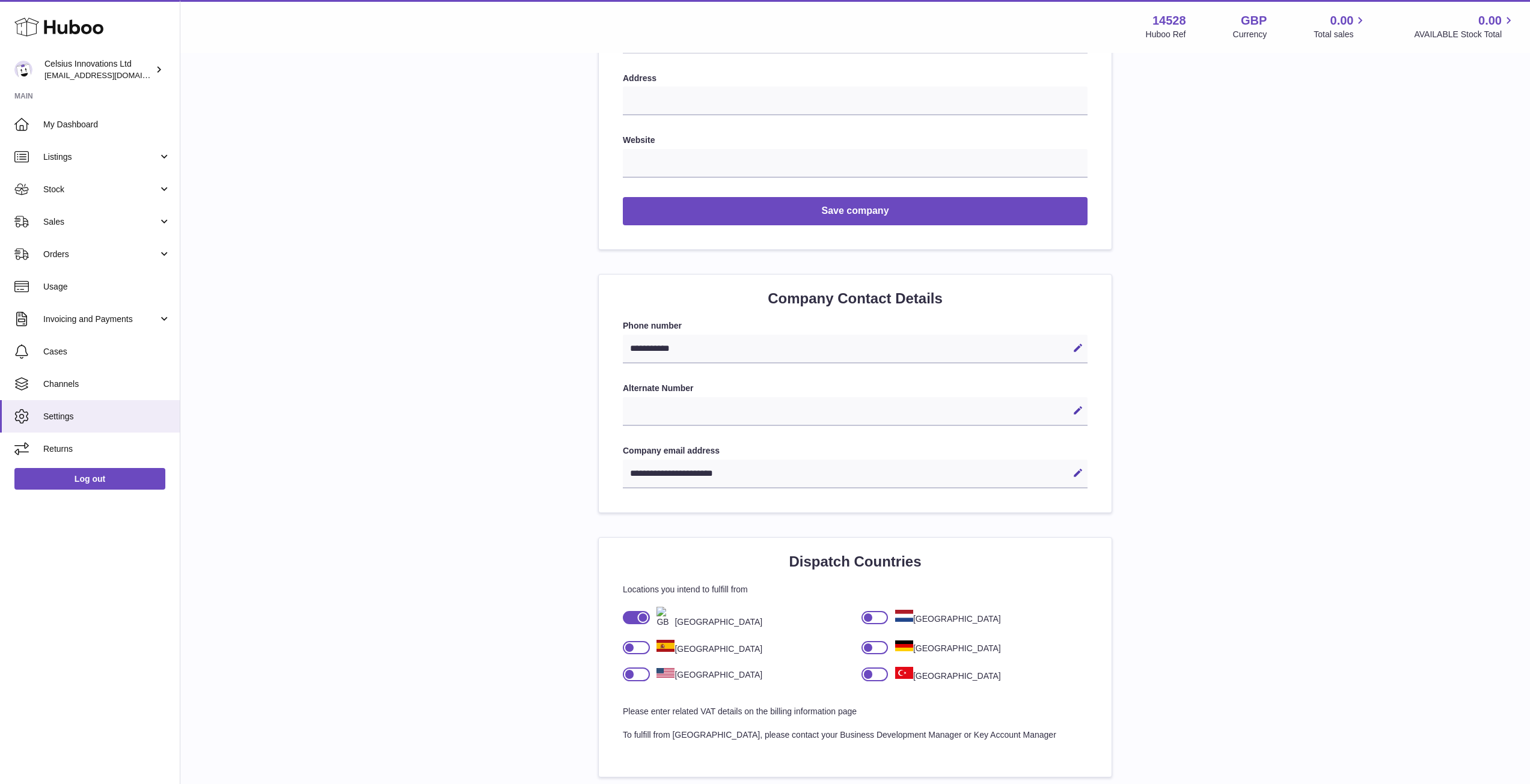
scroll to position [28, 0]
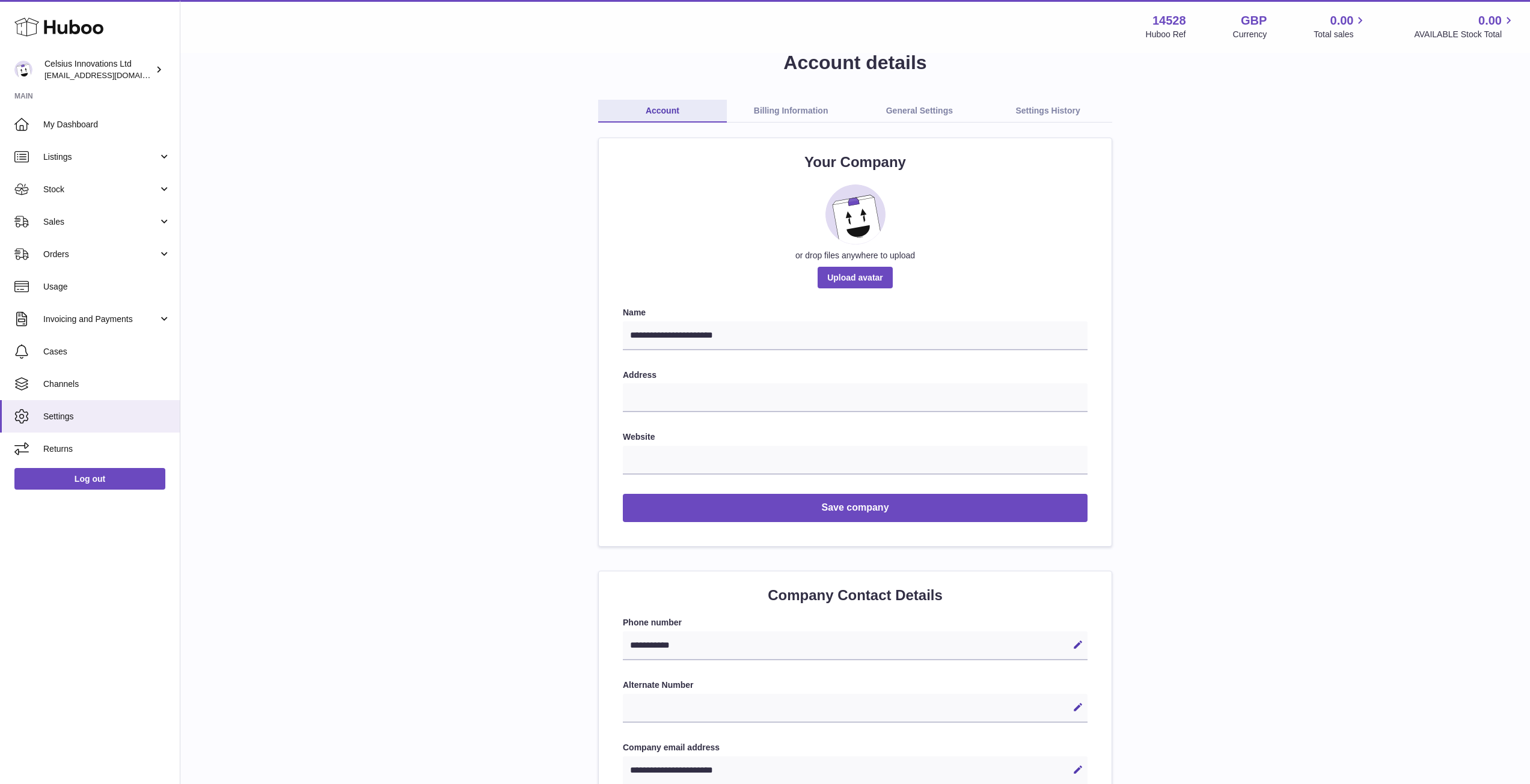
click at [768, 109] on link "Billing Information" at bounding box center [791, 111] width 129 height 23
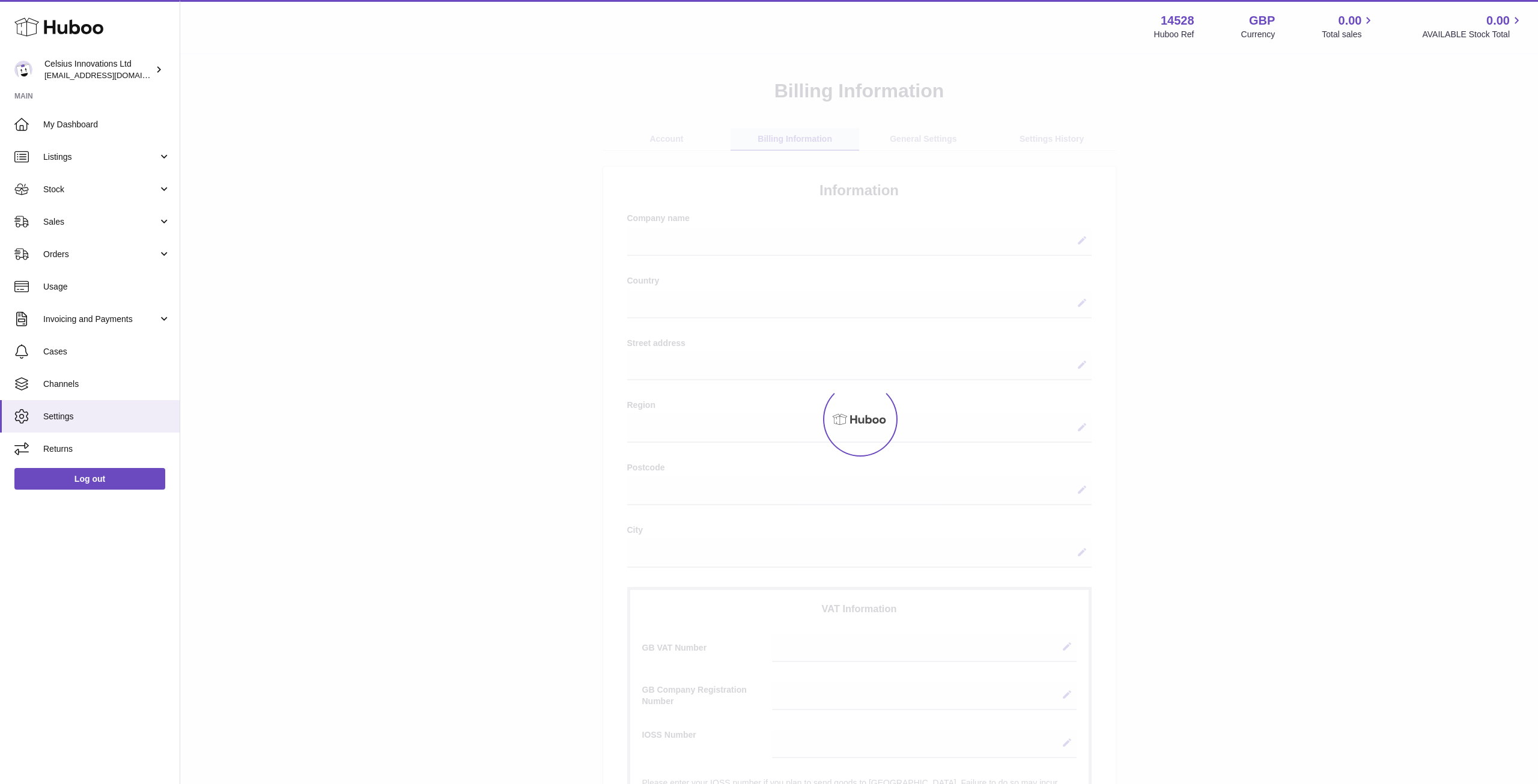
select select
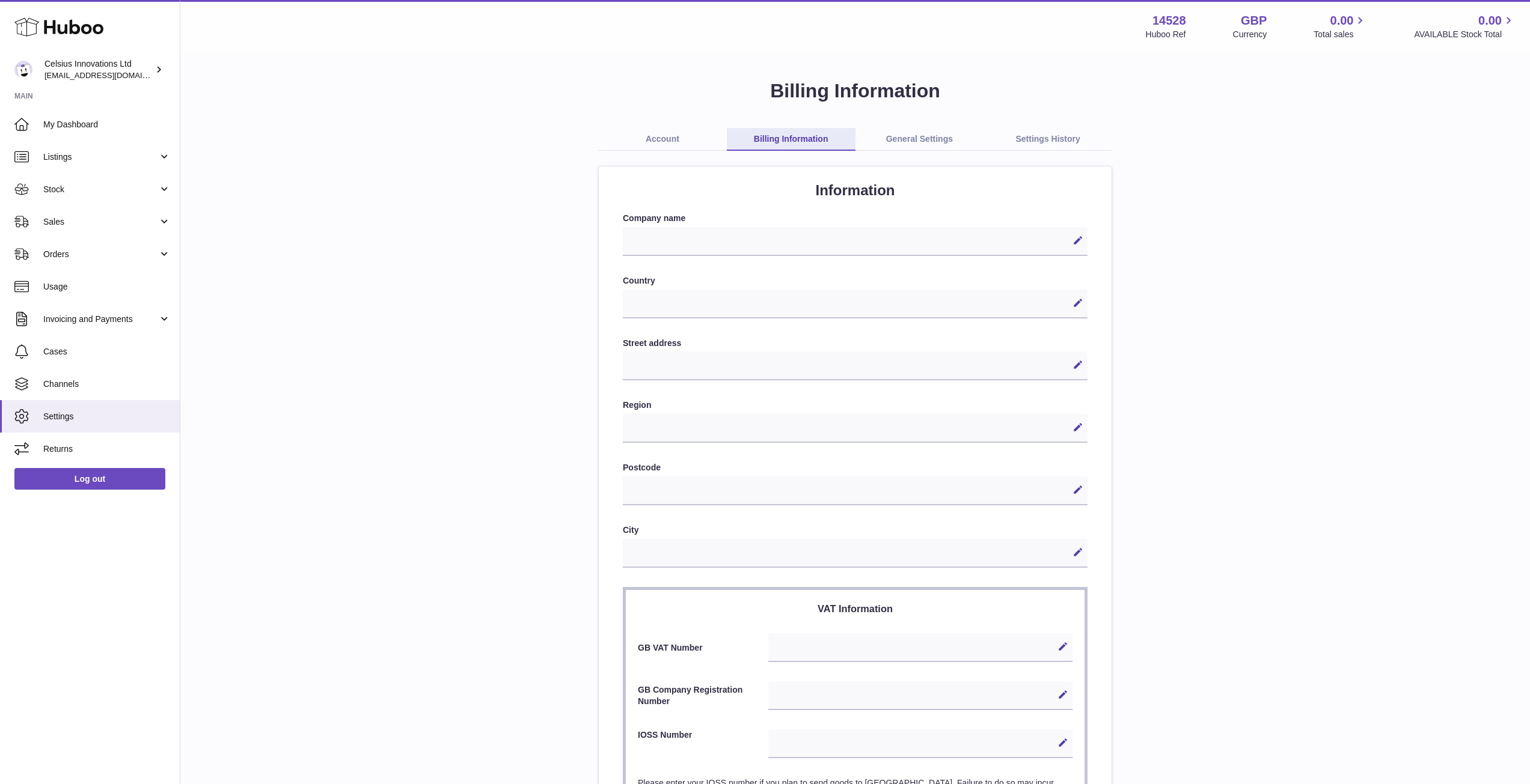
click at [914, 142] on link "General Settings" at bounding box center [920, 139] width 129 height 23
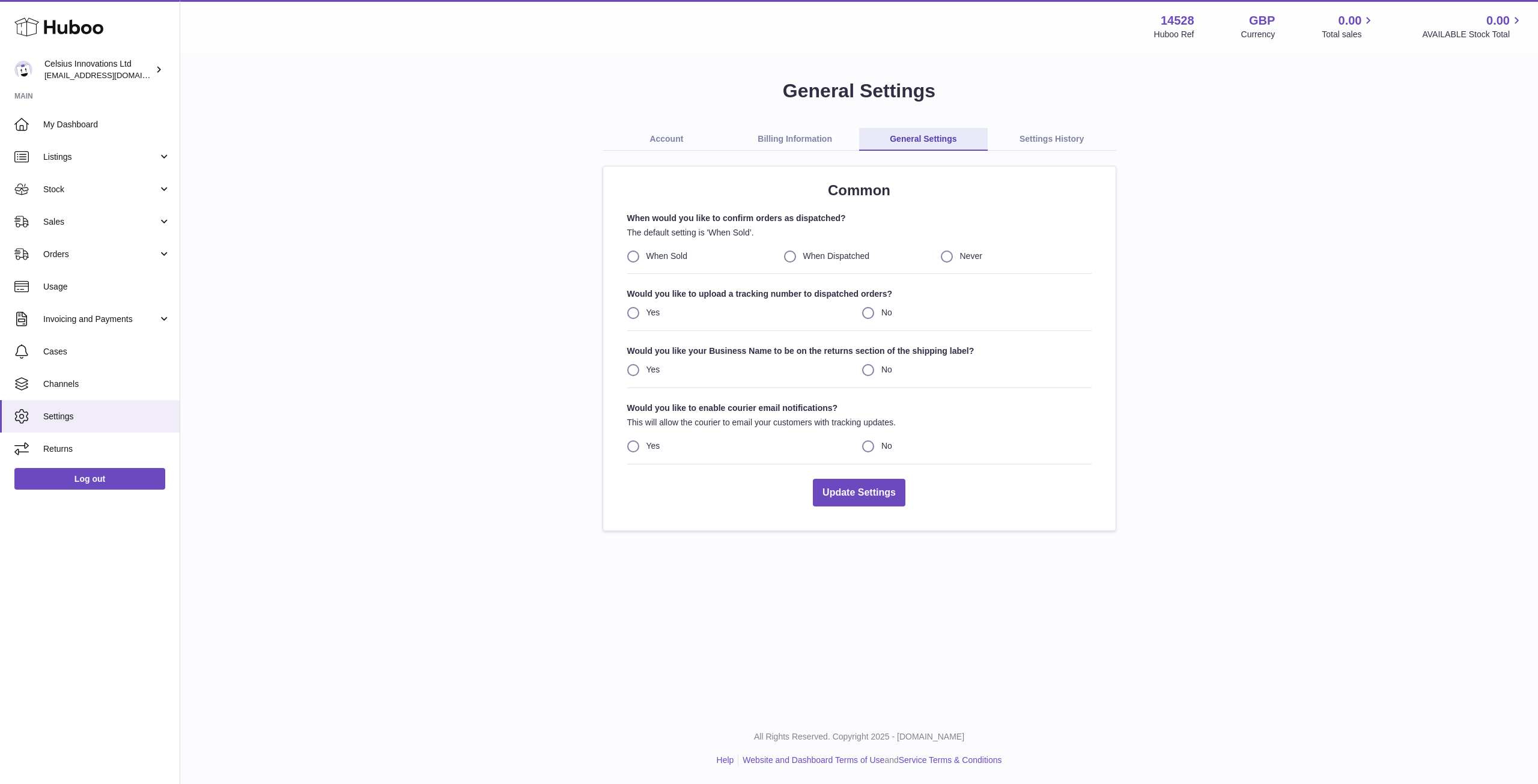
click at [1265, 237] on div "General Settings Account Billing Information General Settings Settings History …" at bounding box center [859, 304] width 1320 height 453
click at [1048, 137] on link "Settings History" at bounding box center [1052, 139] width 129 height 23
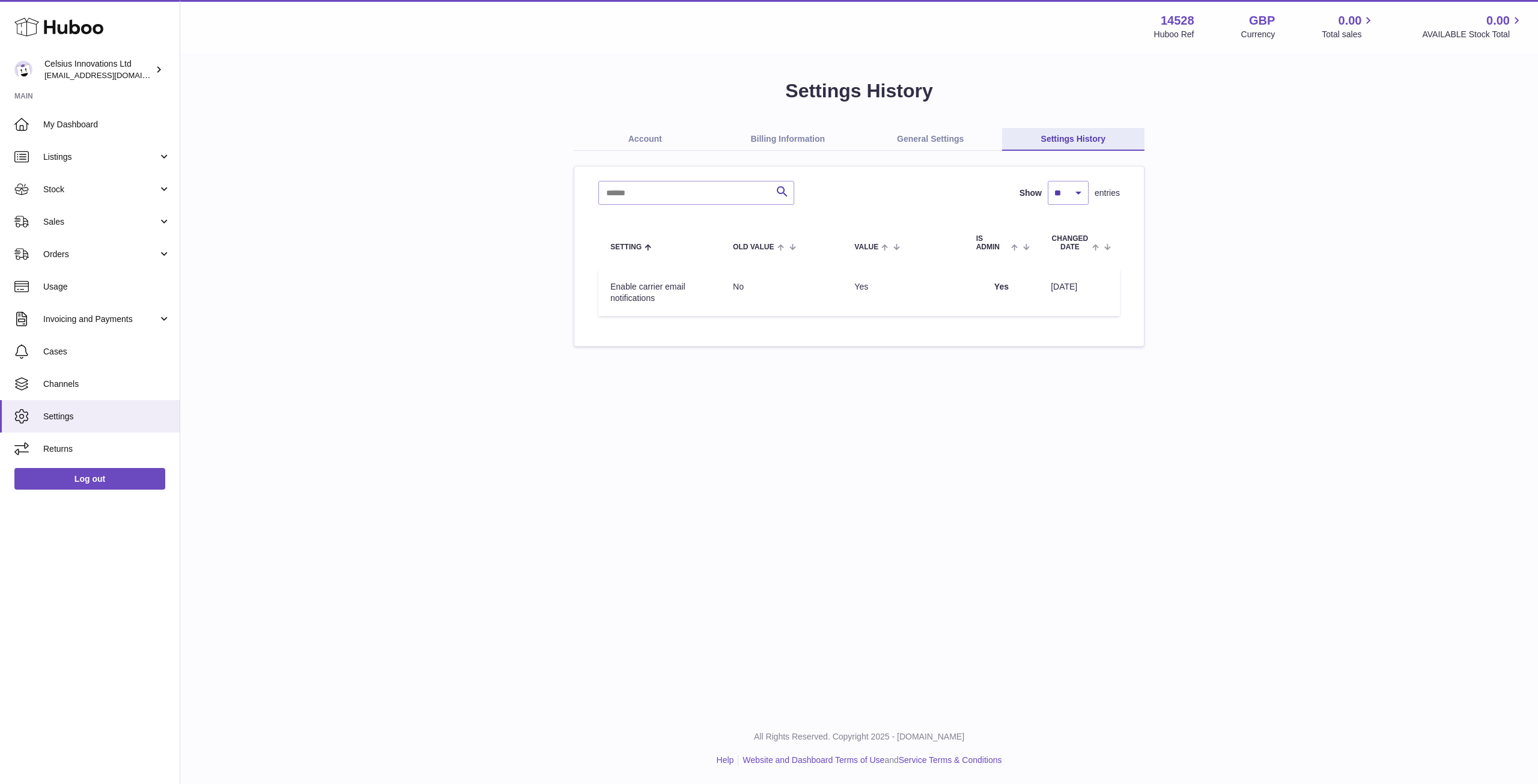
click at [1267, 249] on div "Settings History Account Billing Information General Settings Settings History …" at bounding box center [859, 212] width 1320 height 269
click at [628, 137] on link "Account" at bounding box center [645, 139] width 143 height 23
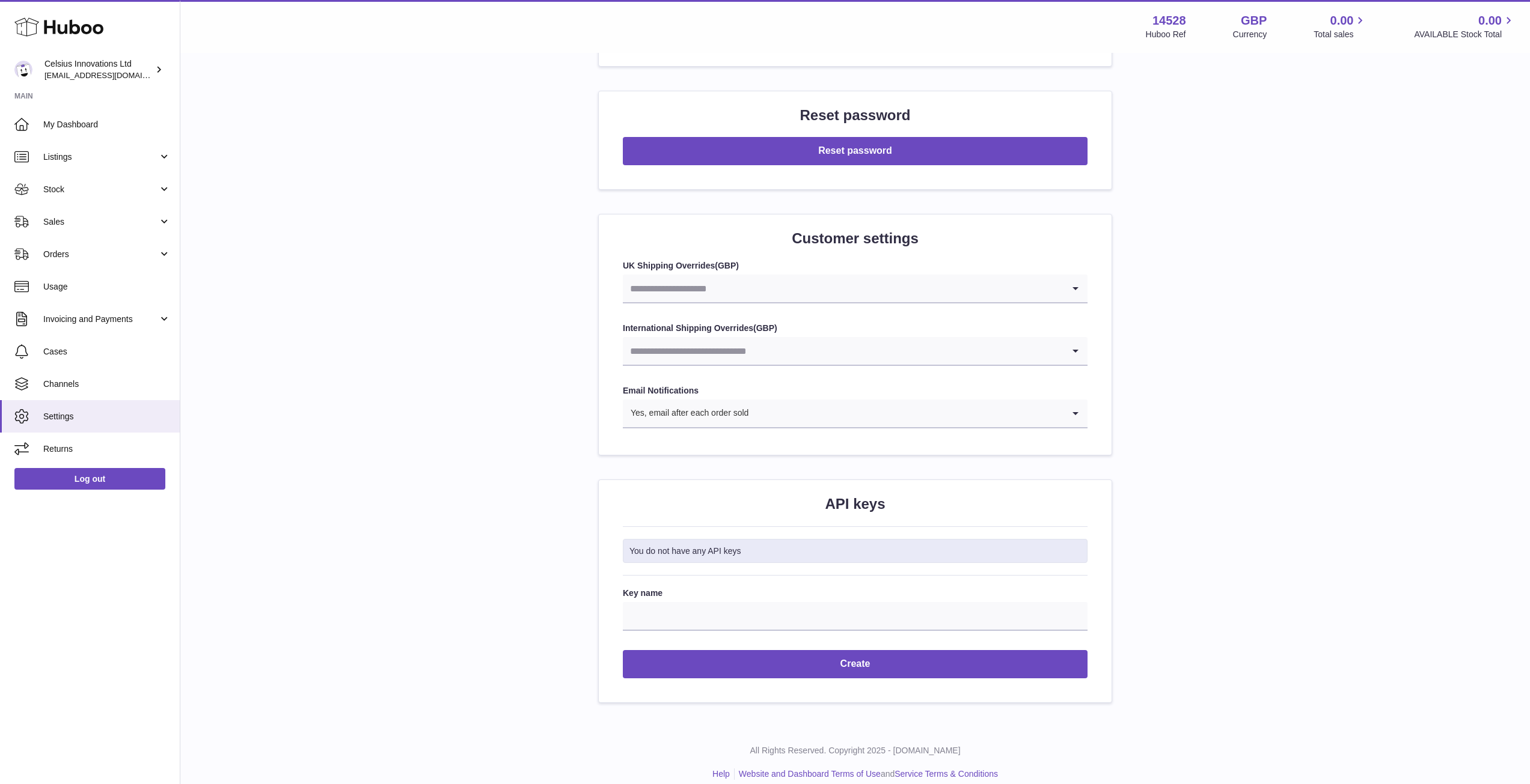
scroll to position [1050, 0]
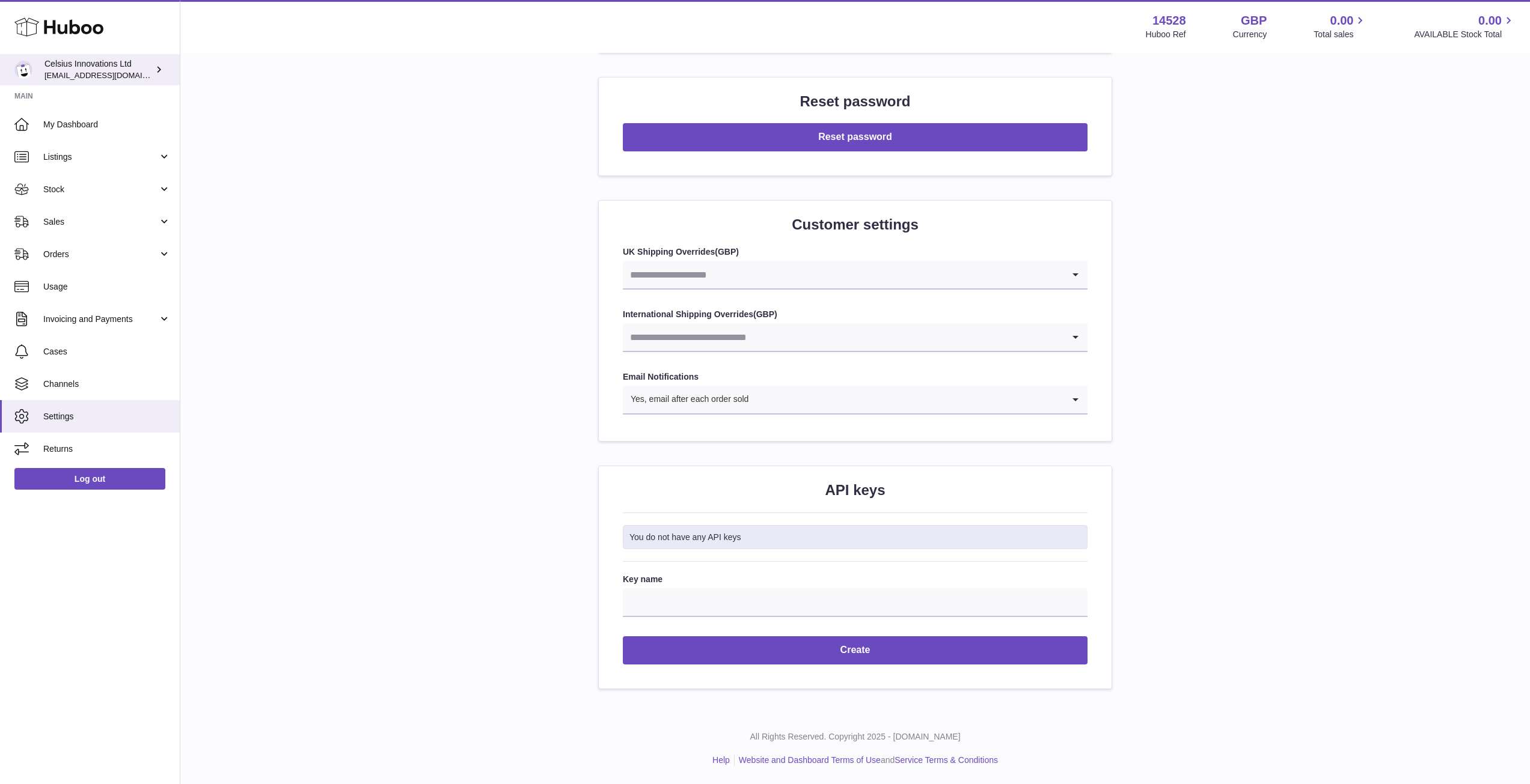
click at [161, 74] on icon at bounding box center [159, 69] width 12 height 12
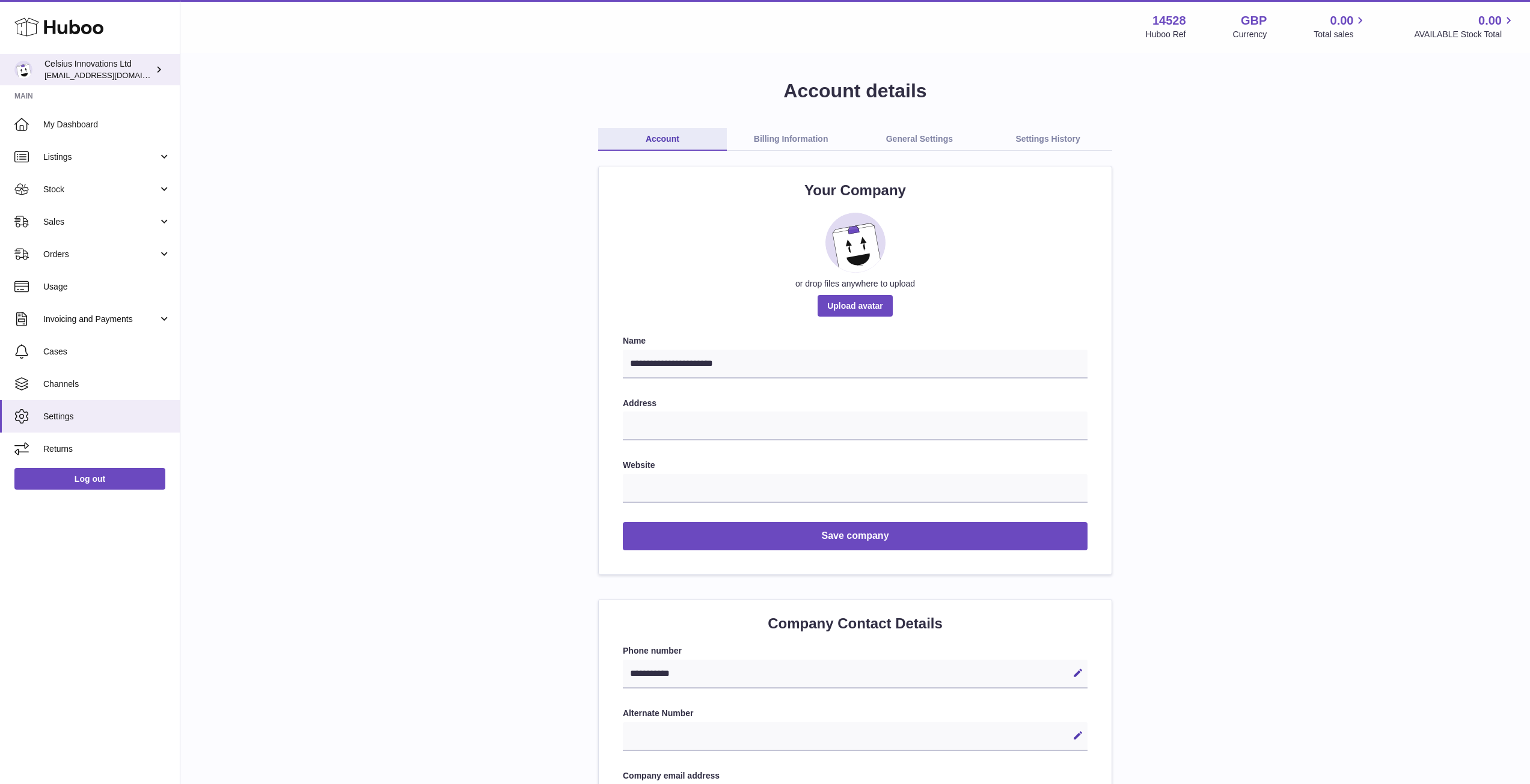
click at [167, 73] on link "Celsius Innovations Ltd [EMAIL_ADDRESS][DOMAIN_NAME]" at bounding box center [90, 70] width 180 height 32
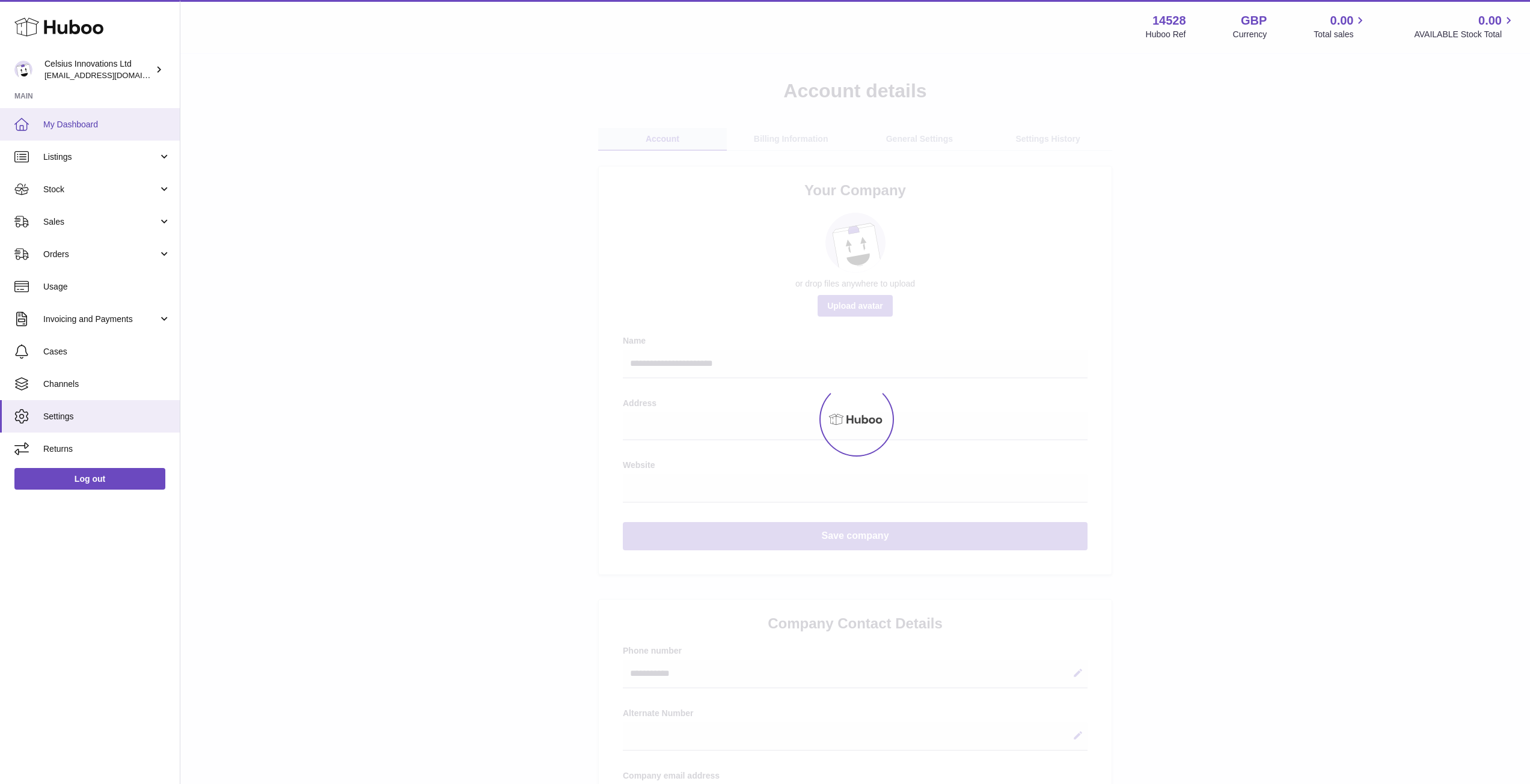
click at [80, 129] on span "My Dashboard" at bounding box center [107, 125] width 127 height 12
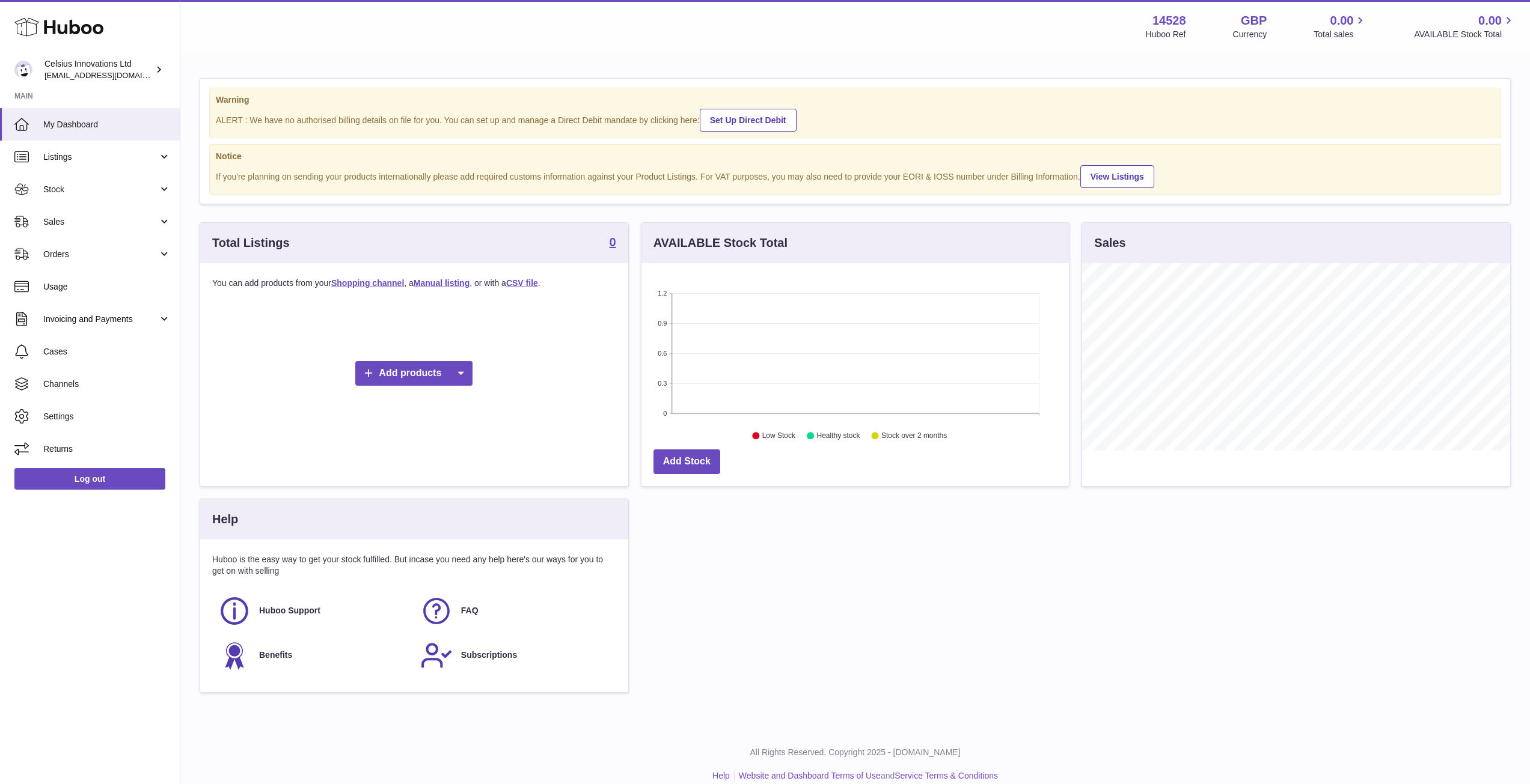
scroll to position [187, 427]
